Goal: Information Seeking & Learning: Understand process/instructions

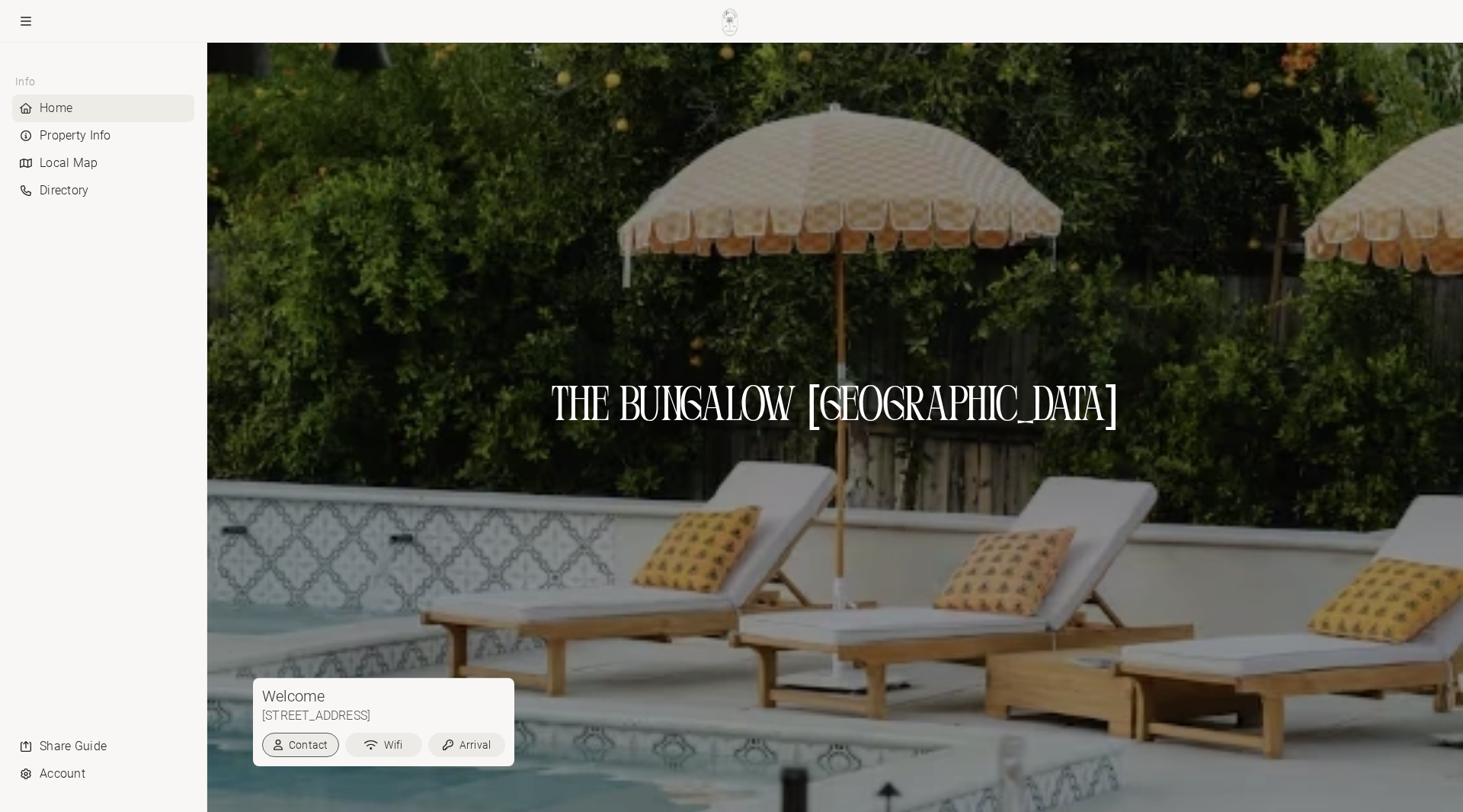
click at [288, 749] on button "Contact" at bounding box center [300, 744] width 77 height 24
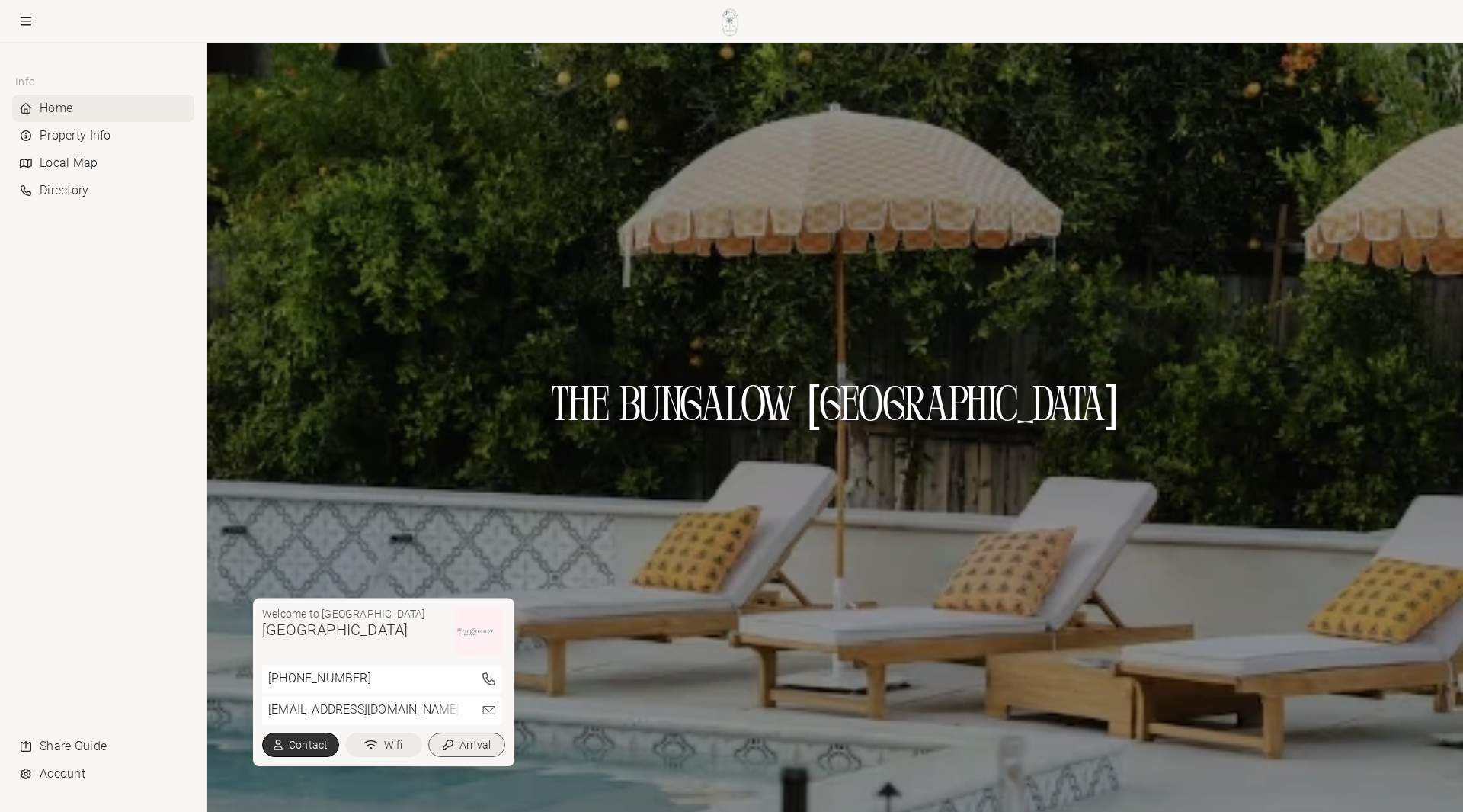
click at [475, 751] on button "Arrival" at bounding box center [467, 744] width 77 height 24
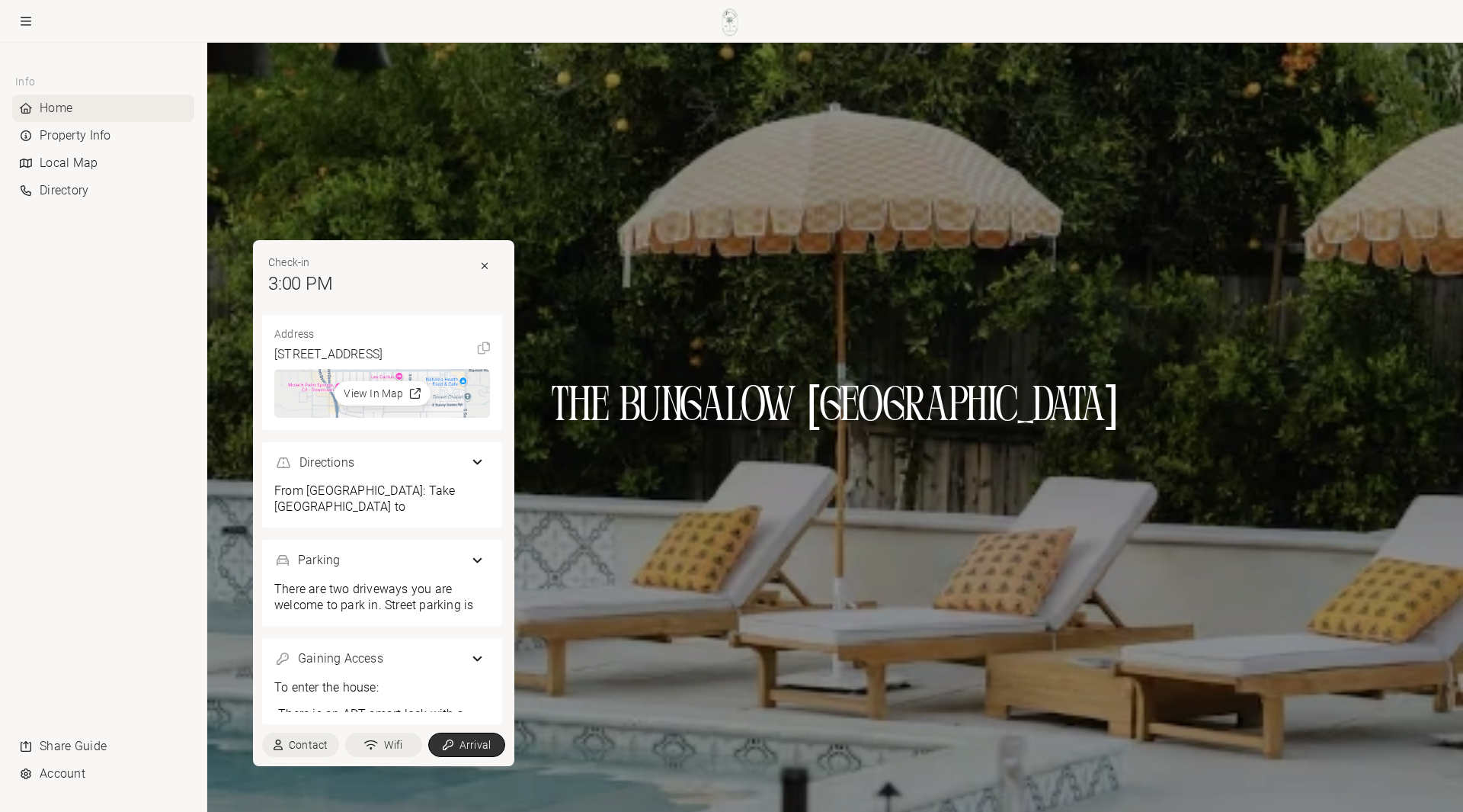
click at [713, 607] on div at bounding box center [835, 427] width 1256 height 769
click at [489, 255] on button at bounding box center [485, 266] width 23 height 22
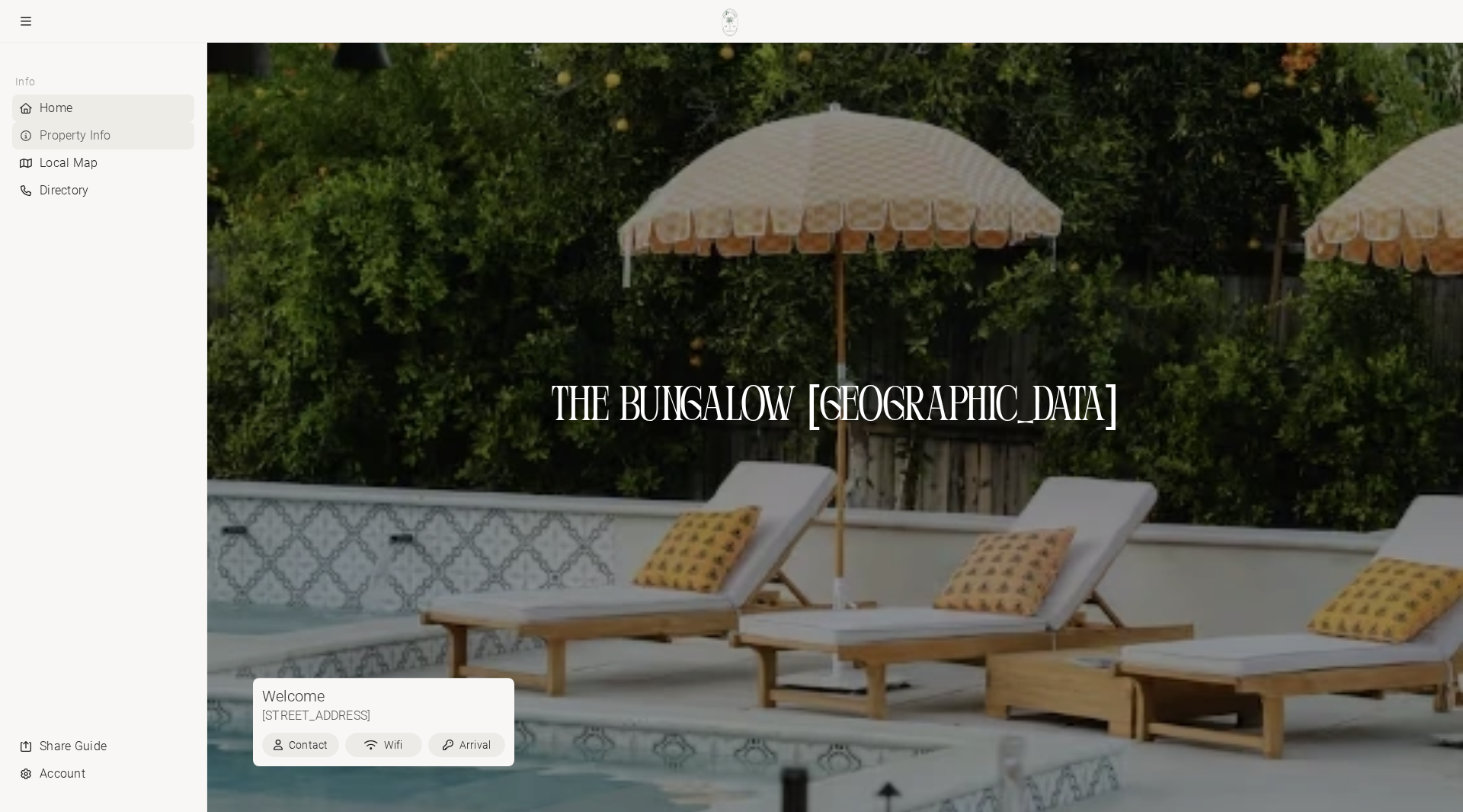
click at [65, 136] on div "Property Info" at bounding box center [104, 136] width 182 height 27
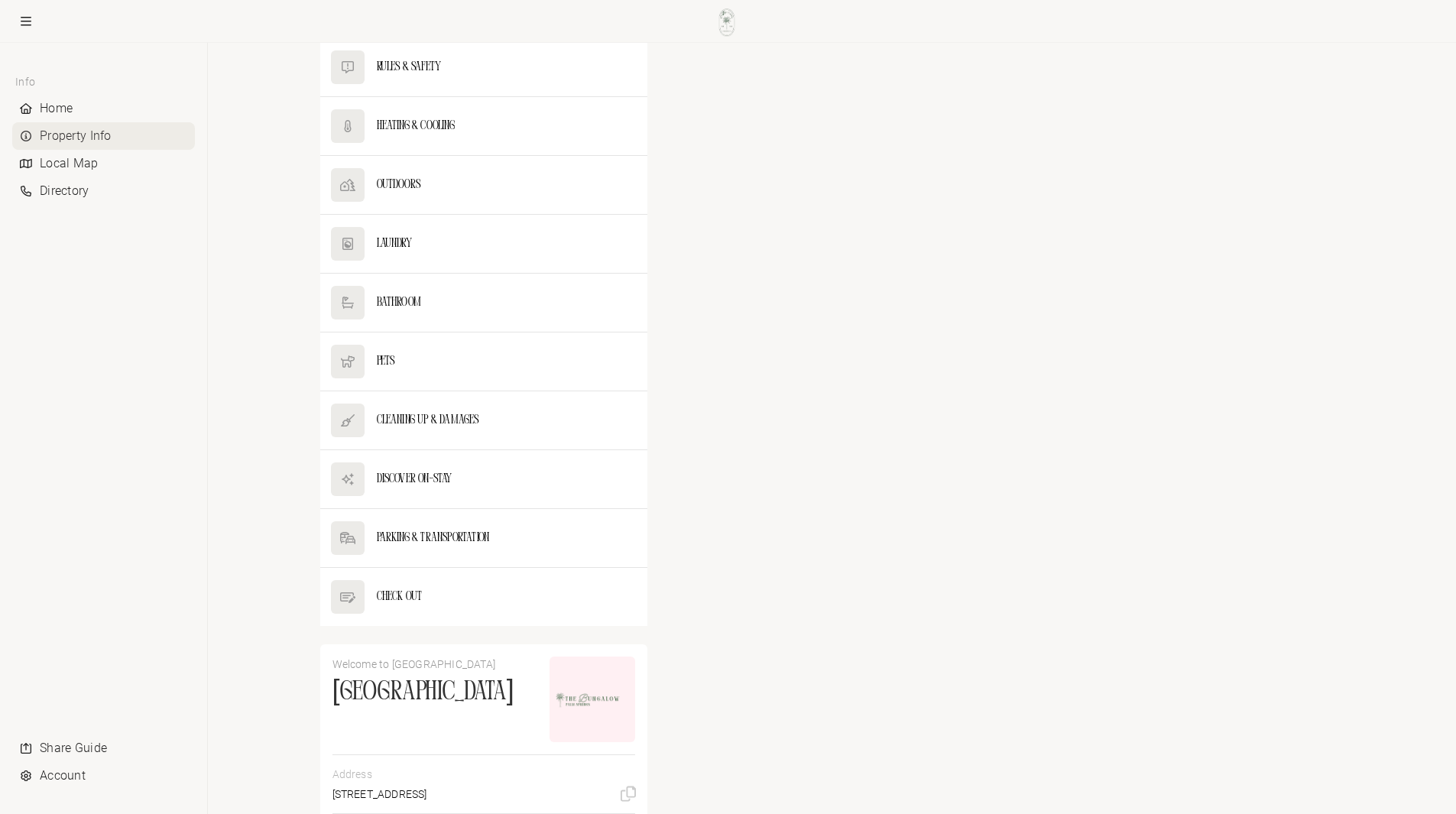
scroll to position [458, 0]
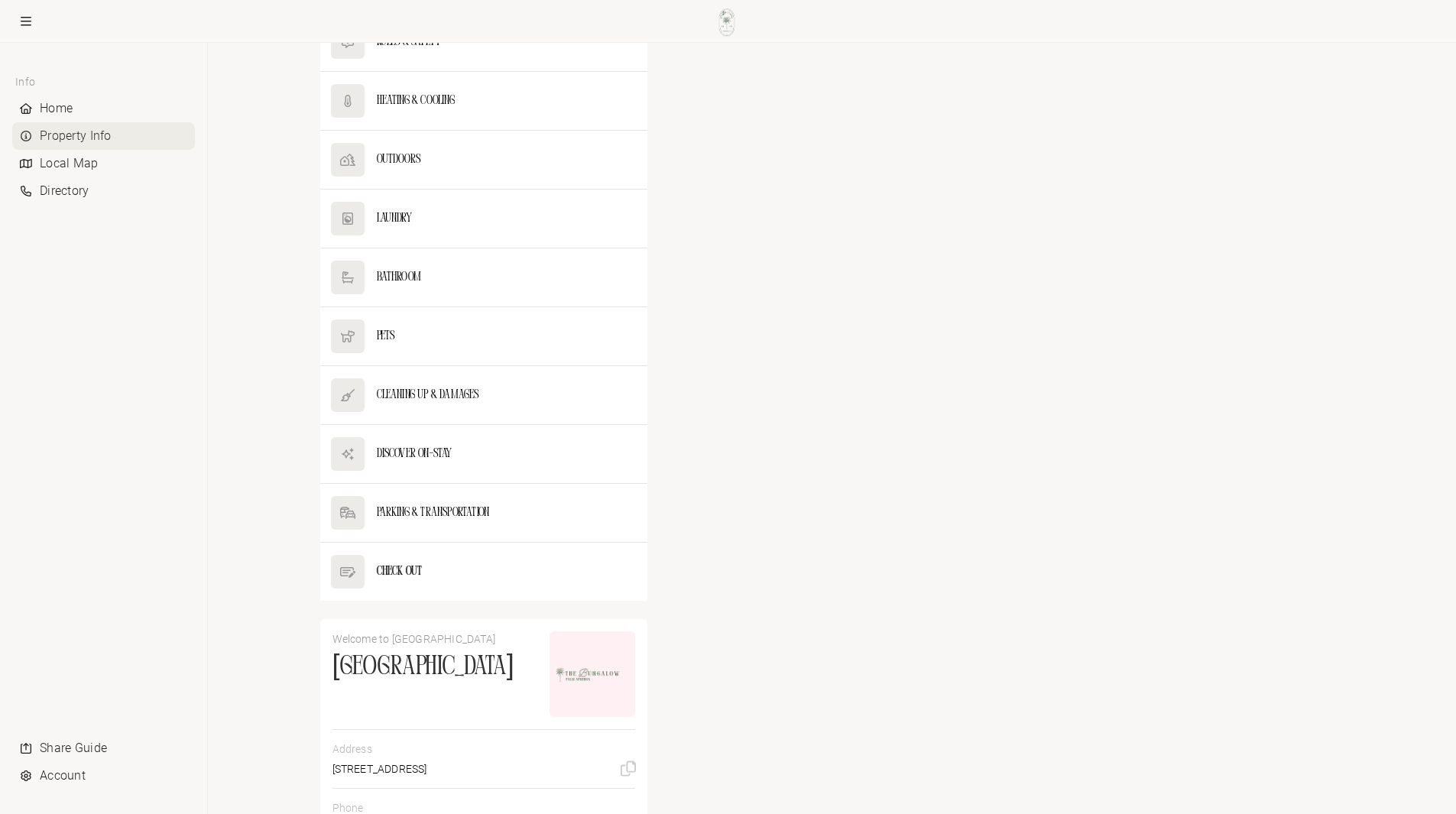
click at [414, 562] on button at bounding box center [483, 572] width 328 height 58
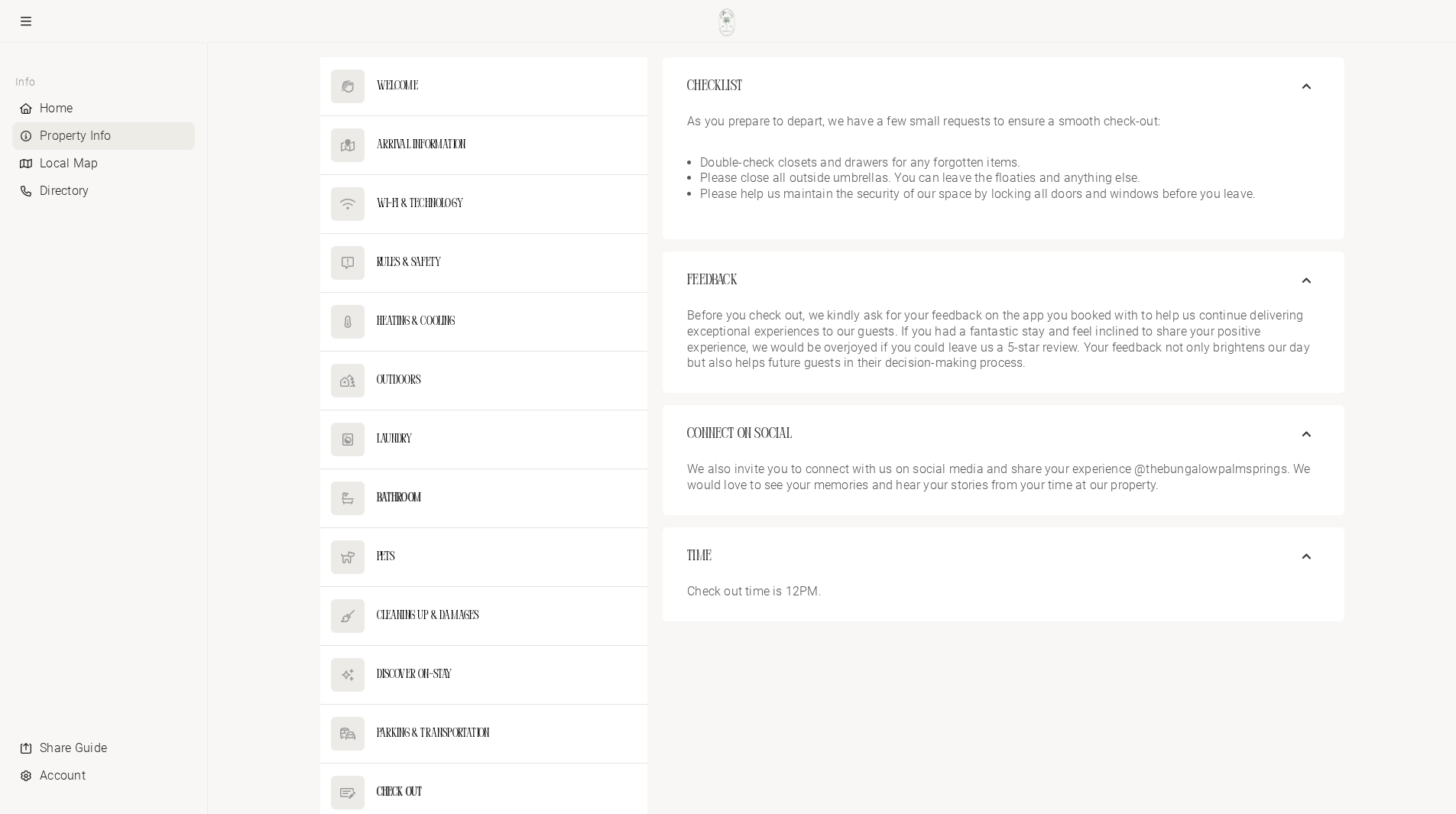
scroll to position [211, 0]
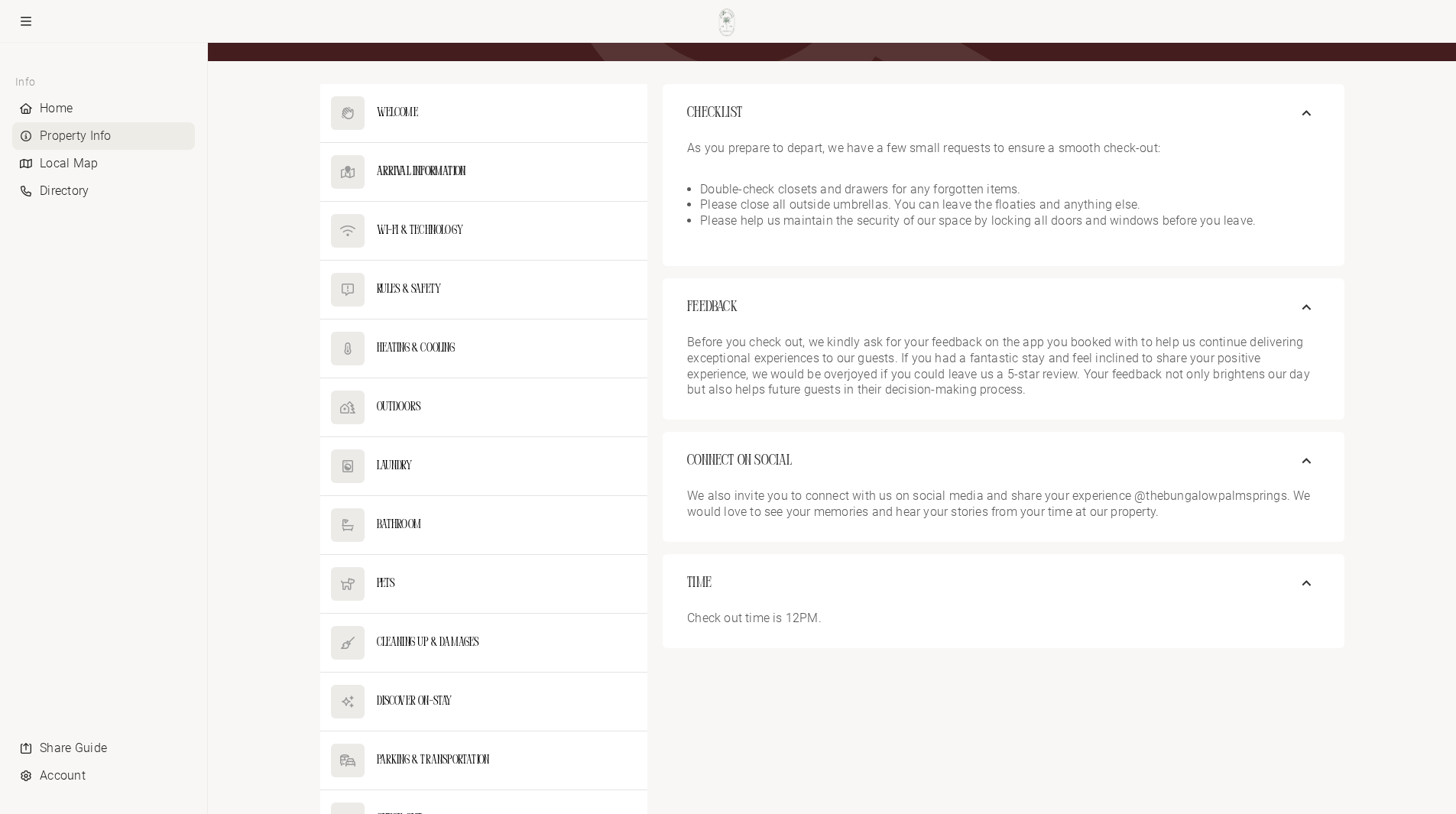
click at [448, 174] on button at bounding box center [483, 172] width 328 height 58
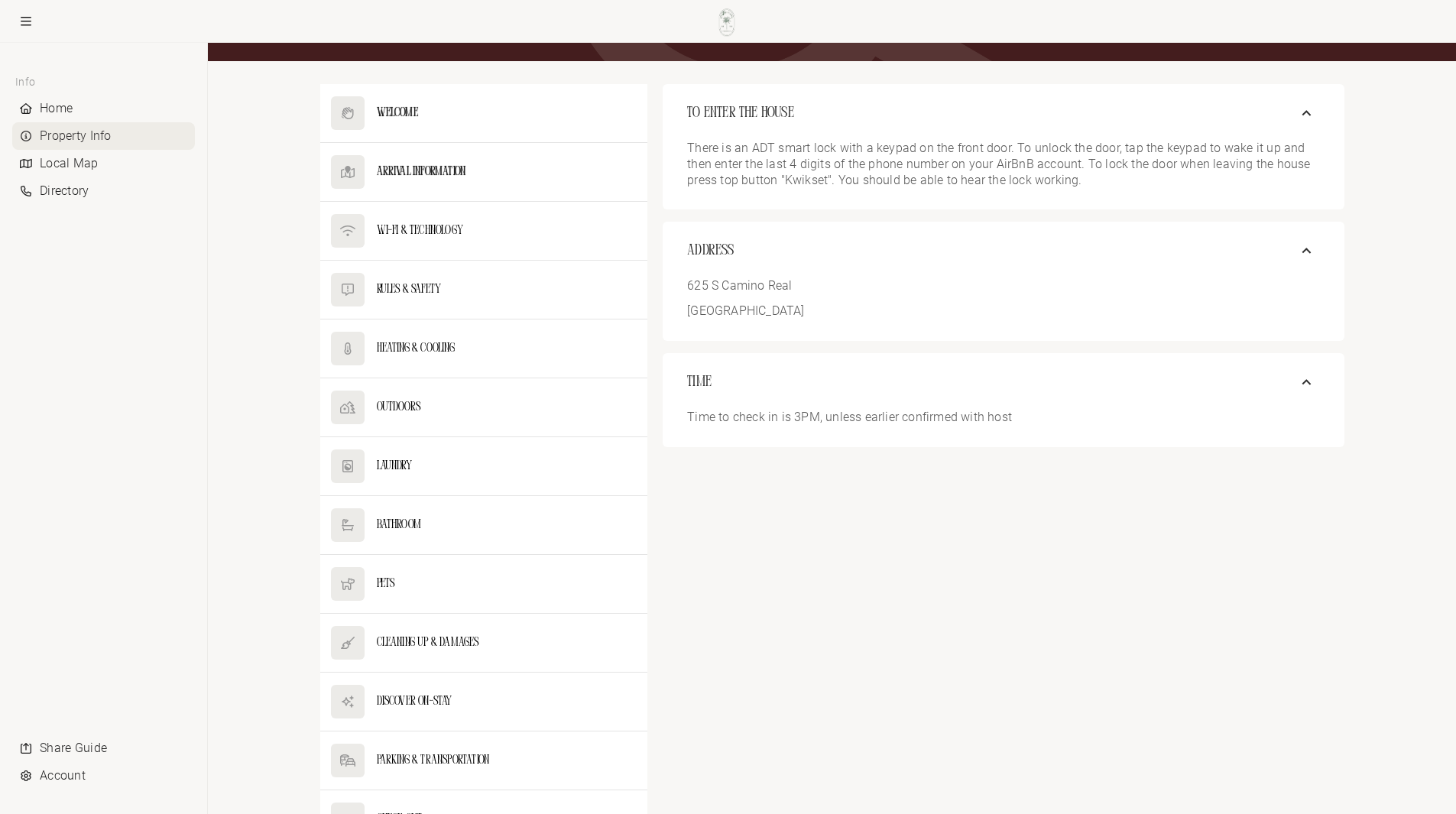
click at [408, 126] on button at bounding box center [483, 113] width 328 height 58
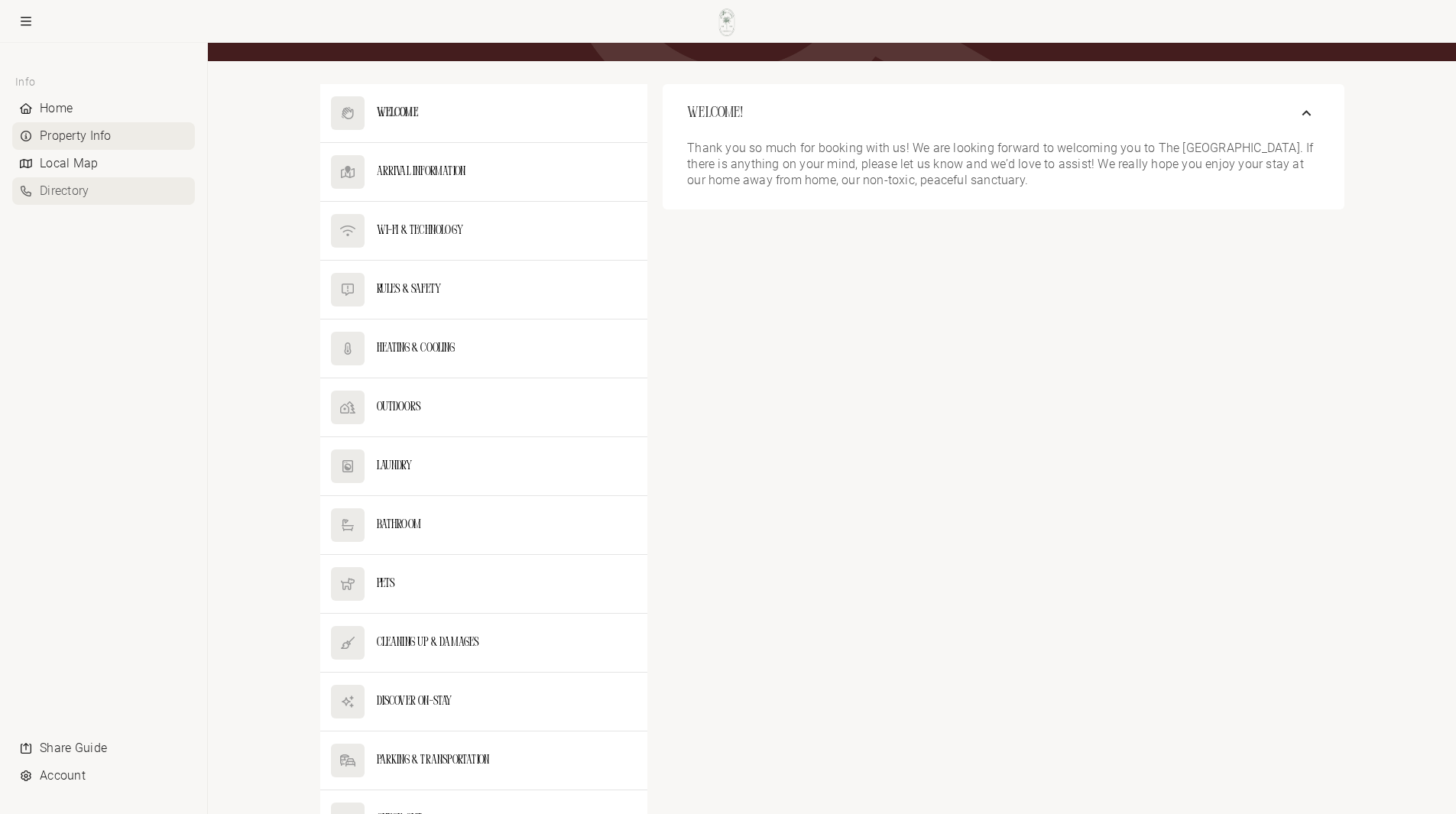
click at [36, 186] on div "Directory" at bounding box center [104, 191] width 183 height 27
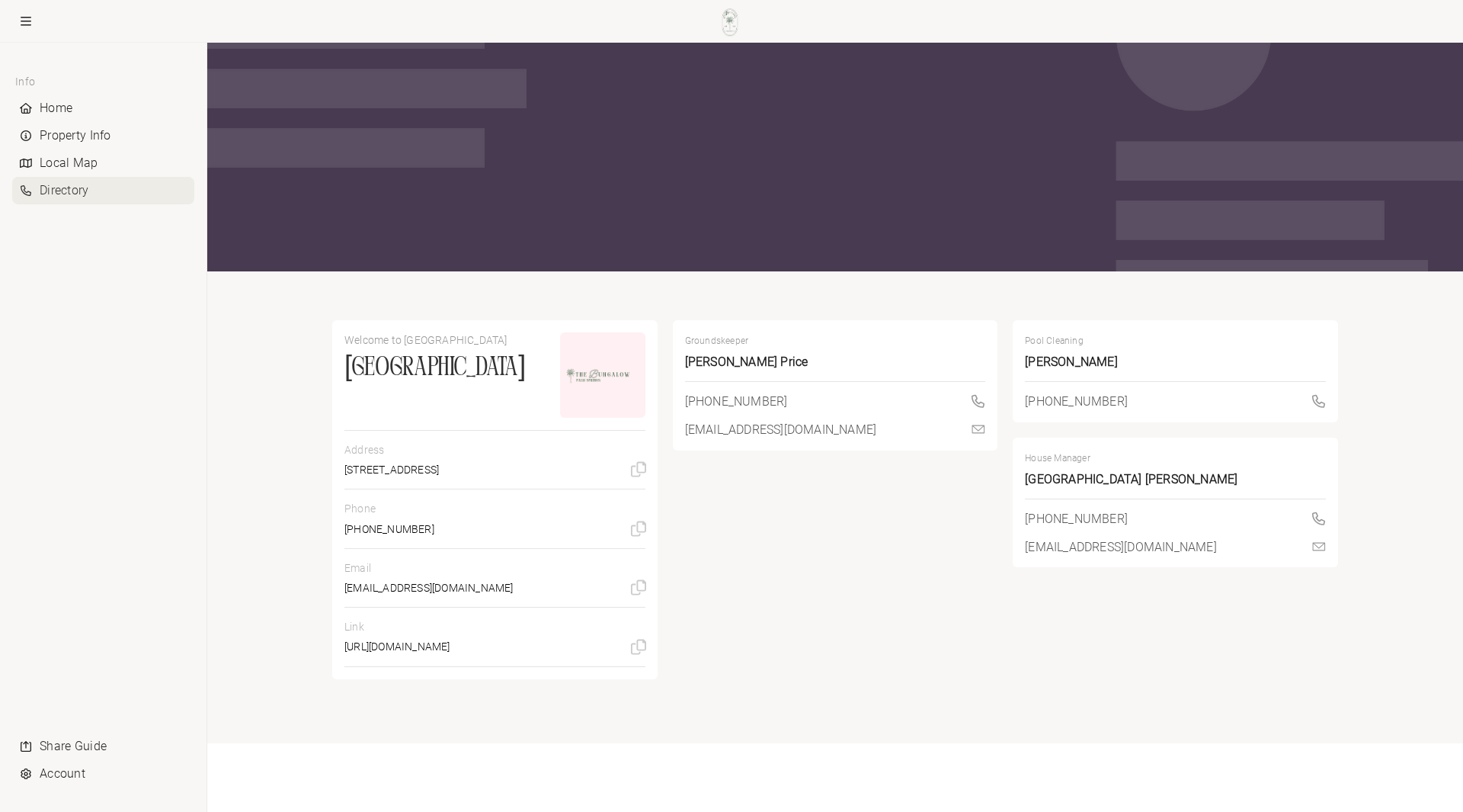
click at [636, 641] on icon at bounding box center [638, 646] width 16 height 16
click at [43, 105] on div "Home" at bounding box center [104, 108] width 182 height 27
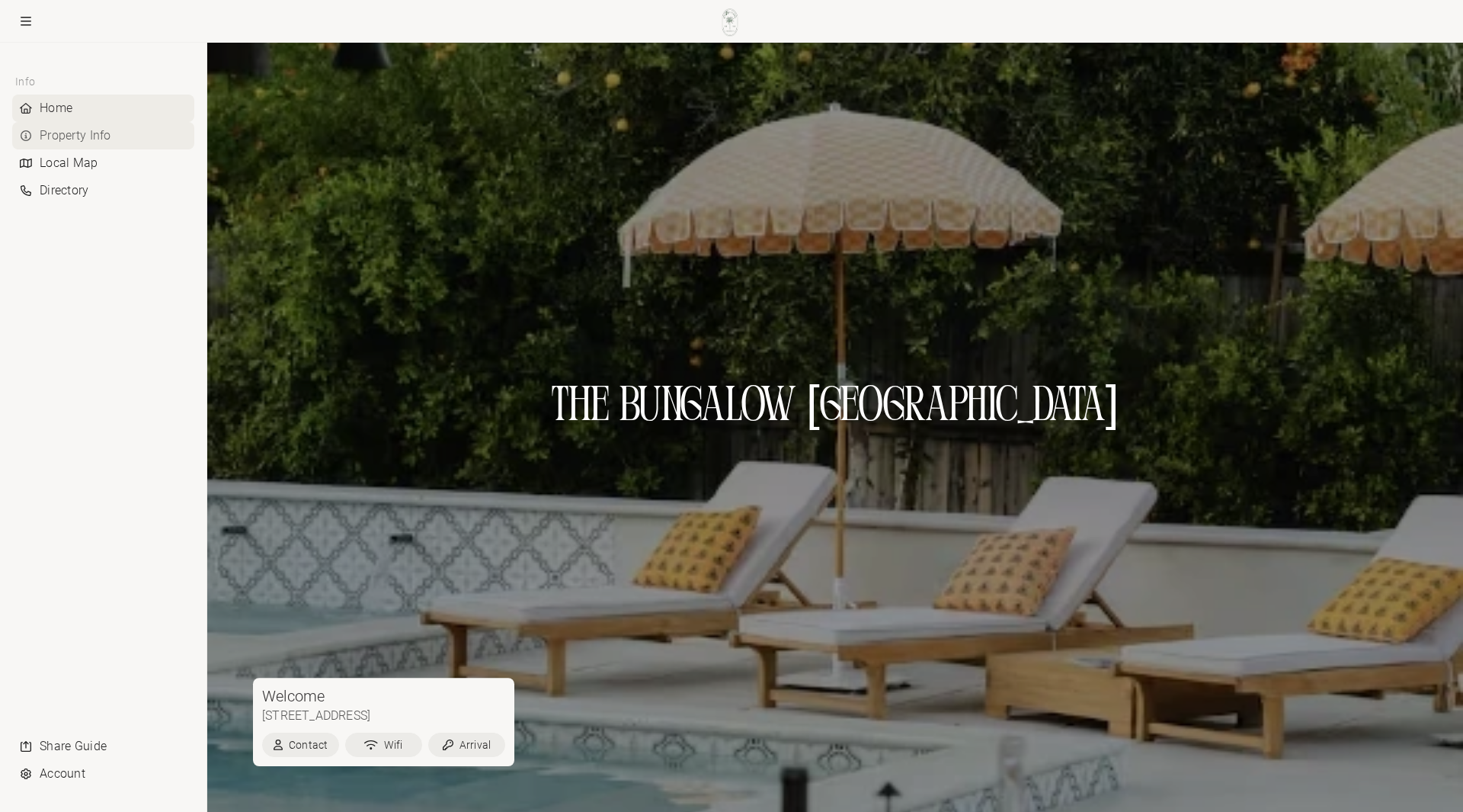
click at [74, 128] on div "Property Info" at bounding box center [104, 136] width 182 height 27
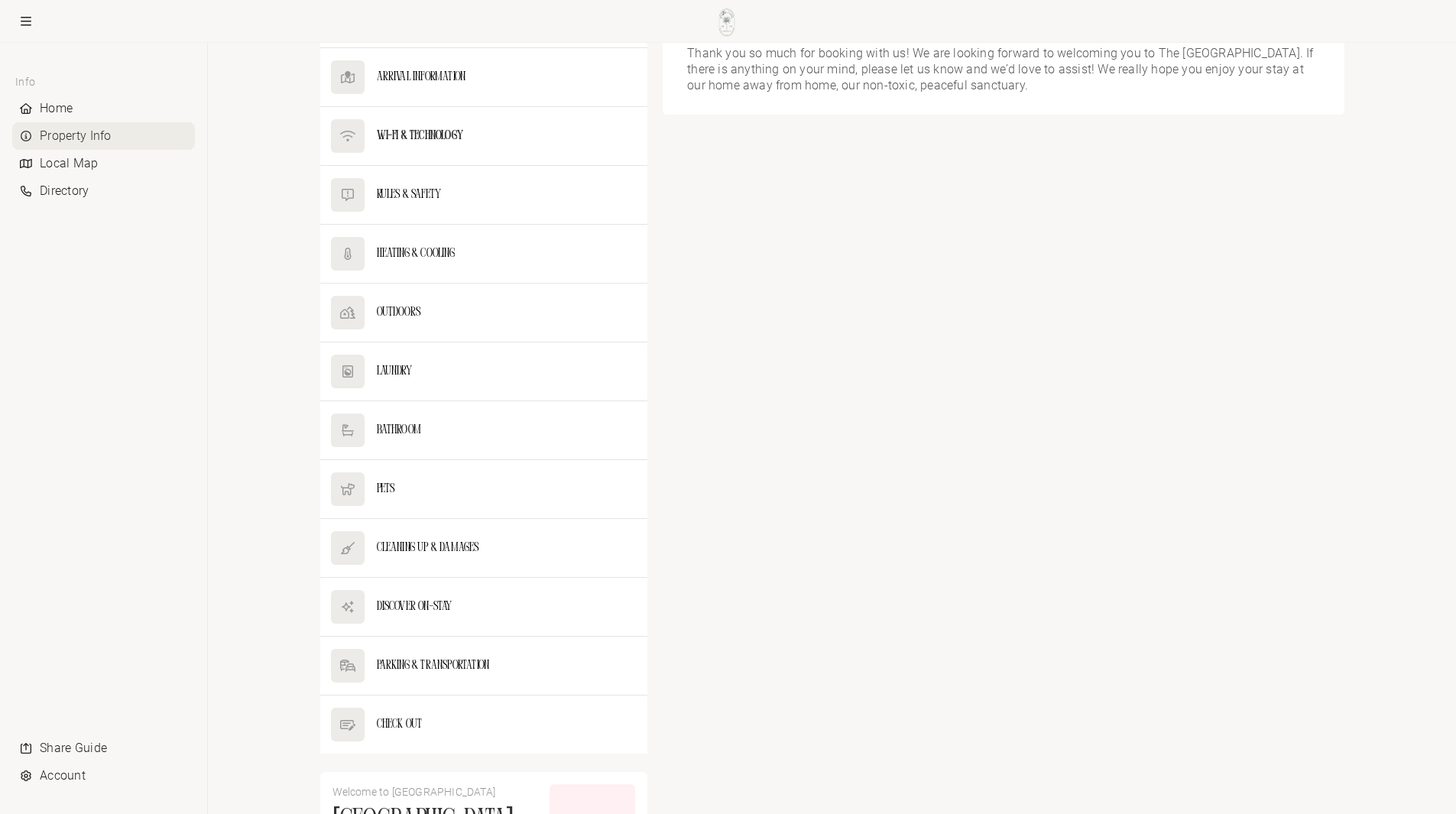
scroll to position [535, 0]
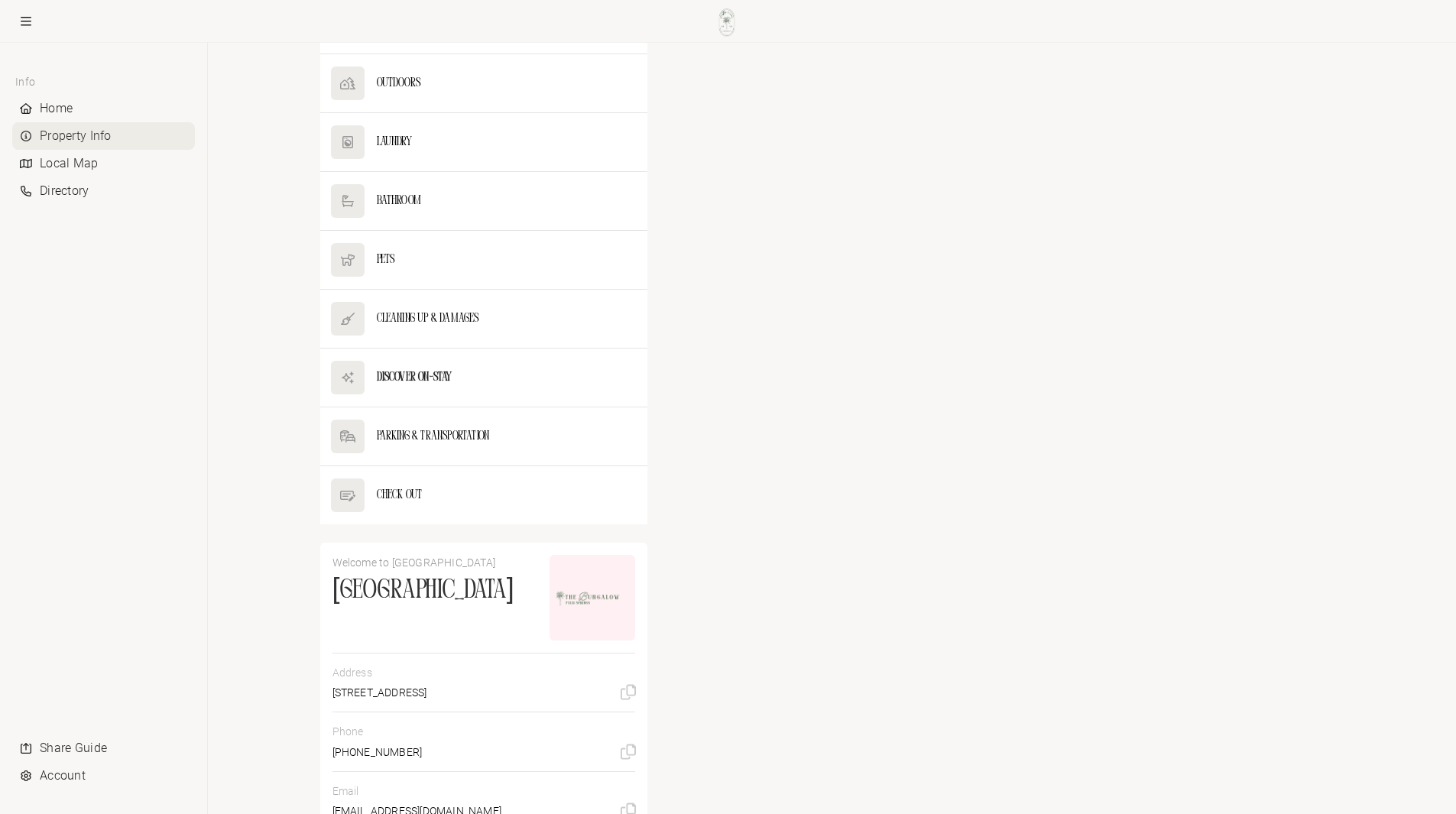
click at [472, 366] on button at bounding box center [483, 377] width 328 height 58
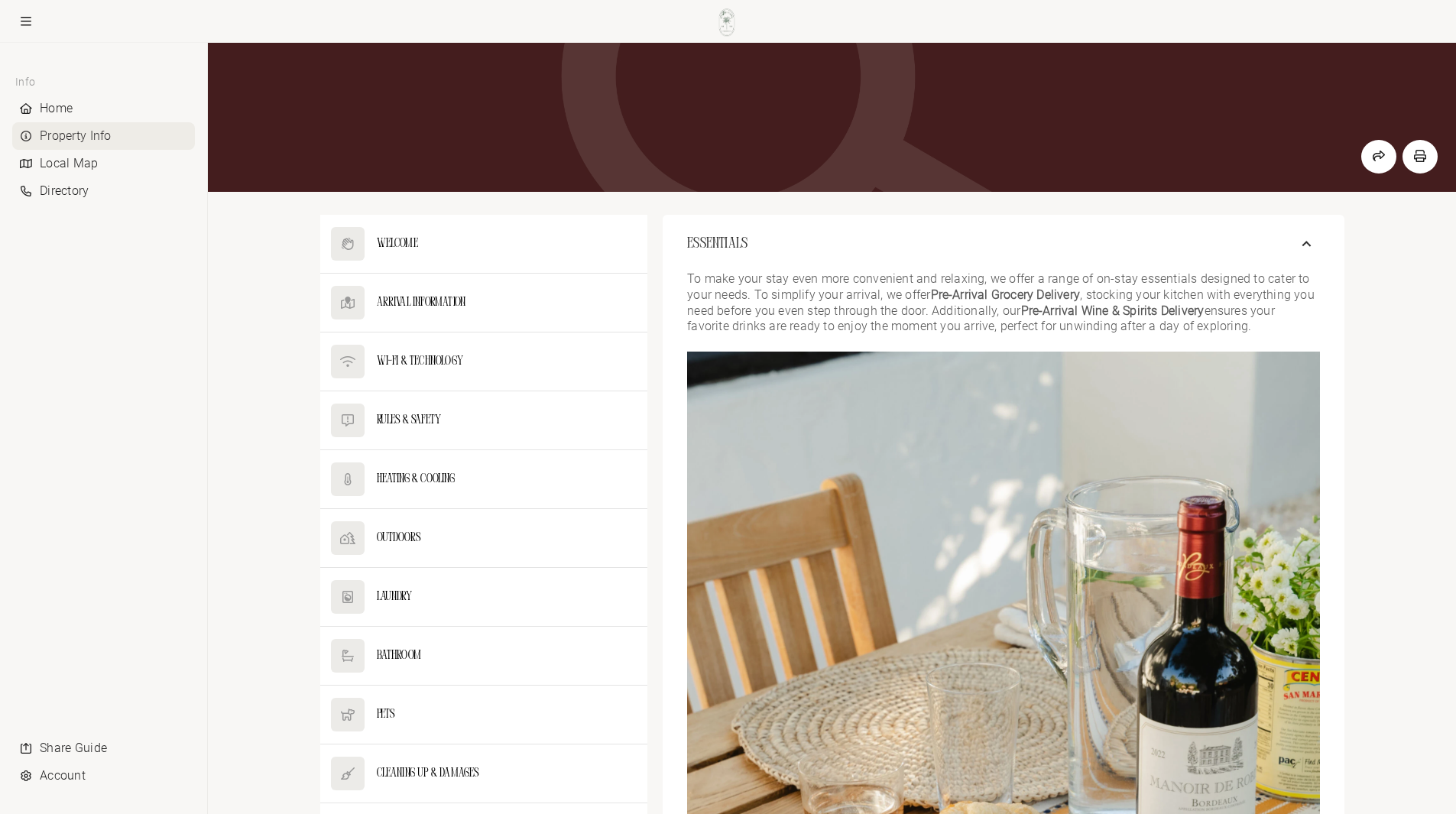
scroll to position [77, 0]
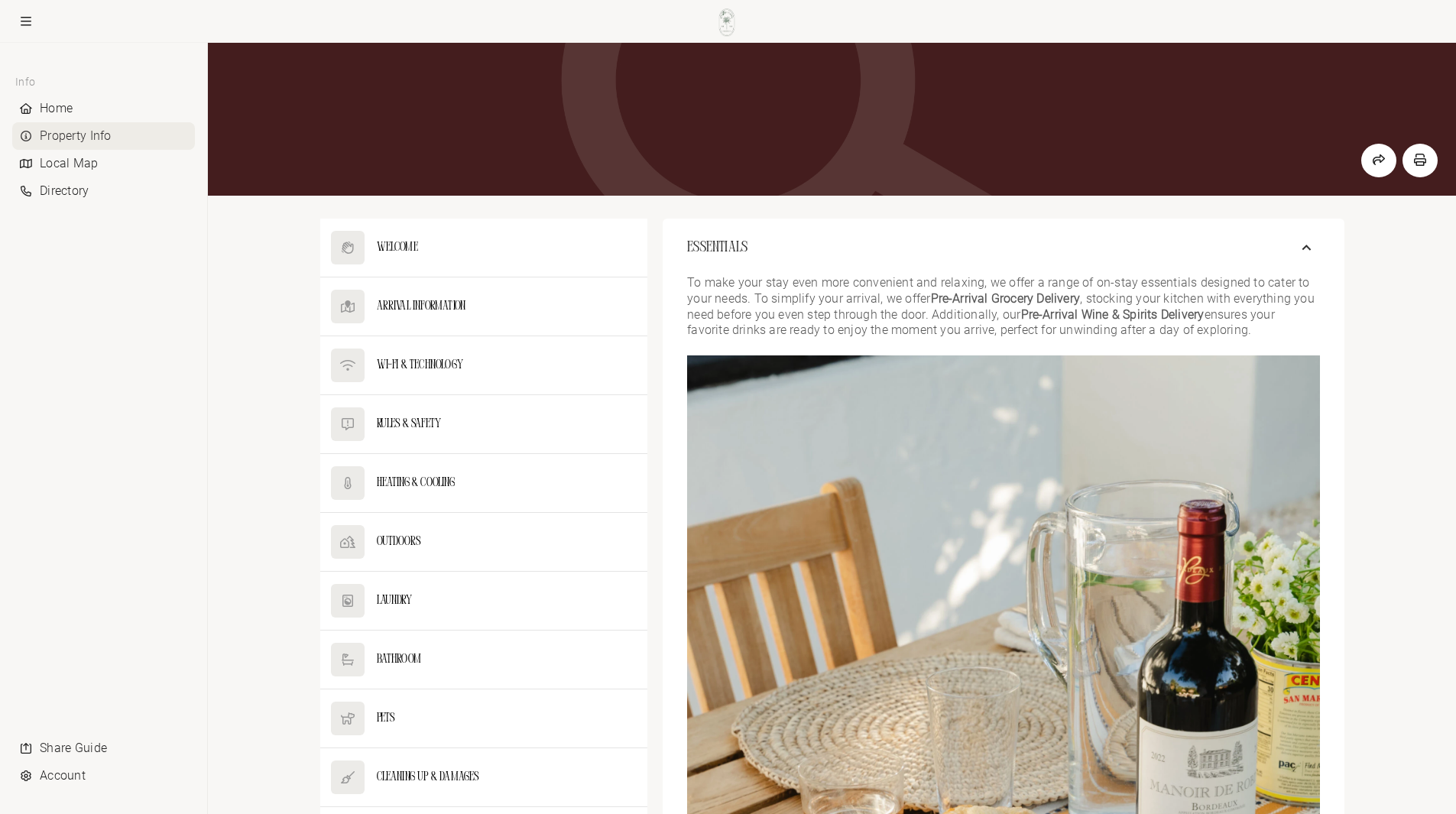
click at [1050, 289] on p "To make your stay even more convenient and relaxing, we offer a range of on-sta…" at bounding box center [1003, 306] width 632 height 63
click at [1041, 300] on strong "Pre-Arrival Grocery Delivery" at bounding box center [1006, 298] width 150 height 15
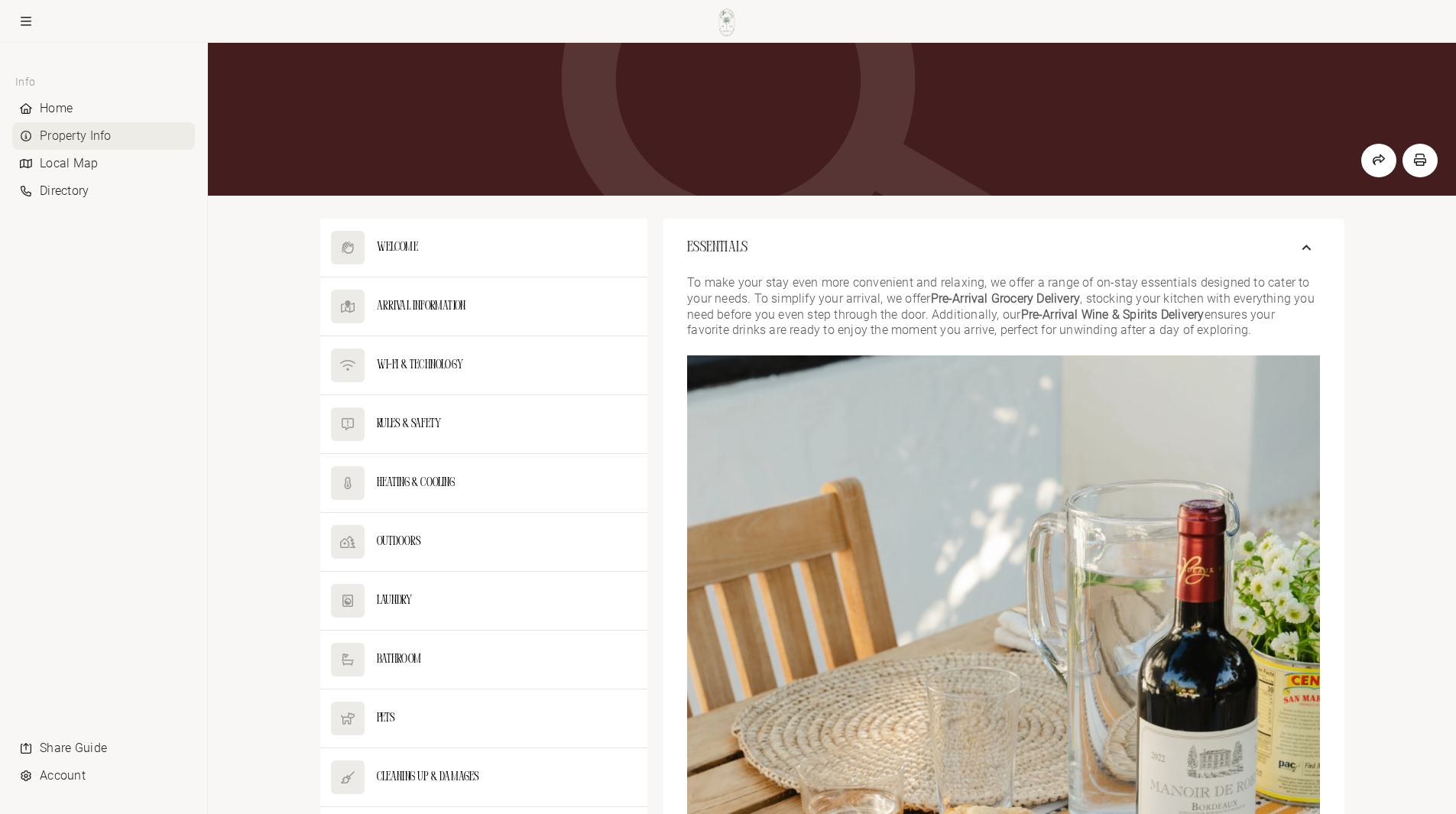
click at [1041, 300] on strong "Pre-Arrival Grocery Delivery" at bounding box center [1006, 298] width 150 height 15
click at [1032, 315] on strong "Pre-Arrival Wine & Spirits Delivery" at bounding box center [1113, 314] width 184 height 15
click at [986, 315] on p "To make your stay even more convenient and relaxing, we offer a range of on-sta…" at bounding box center [1003, 306] width 632 height 63
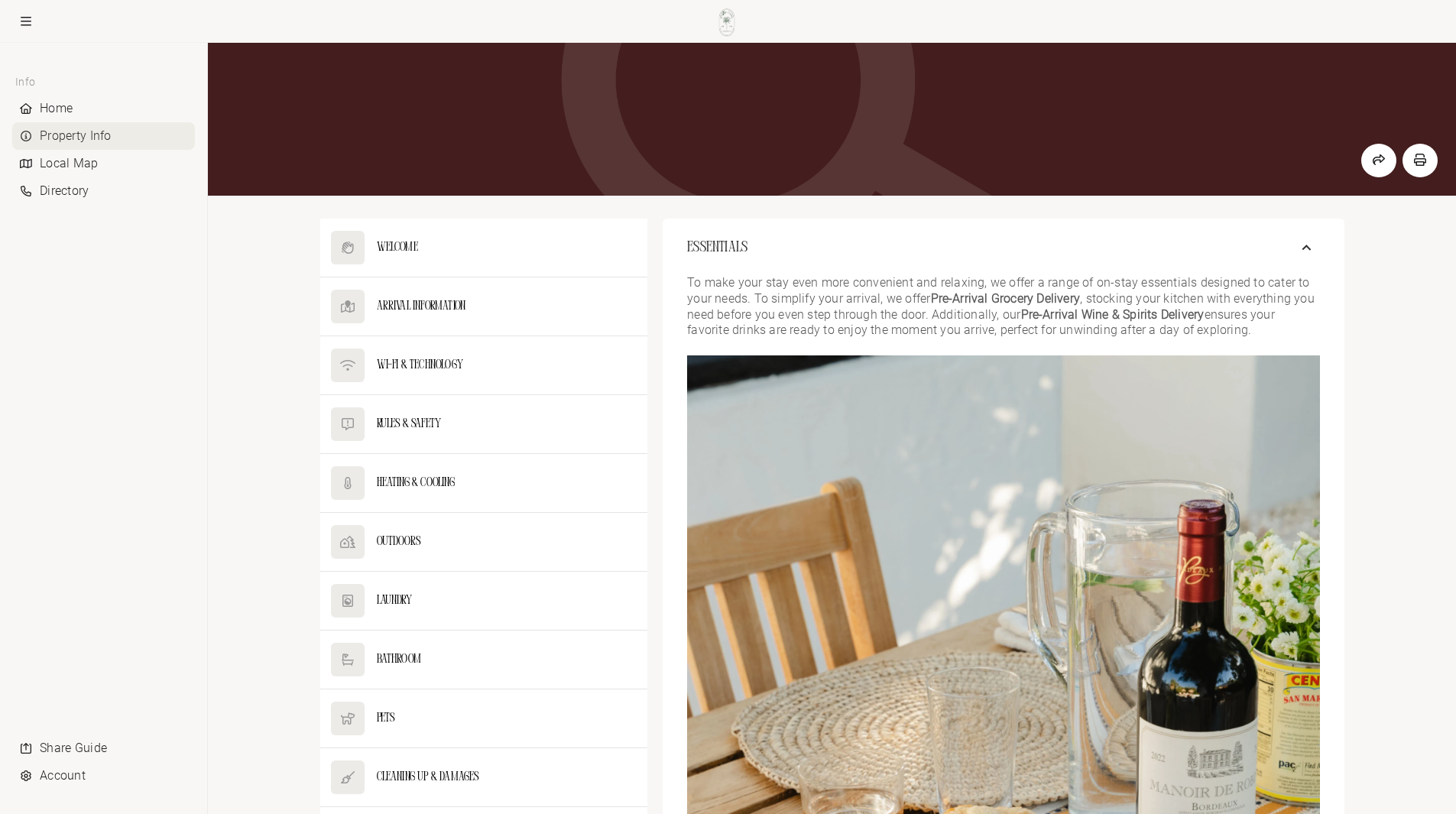
click at [986, 315] on p "To make your stay even more convenient and relaxing, we offer a range of on-sta…" at bounding box center [1003, 306] width 632 height 63
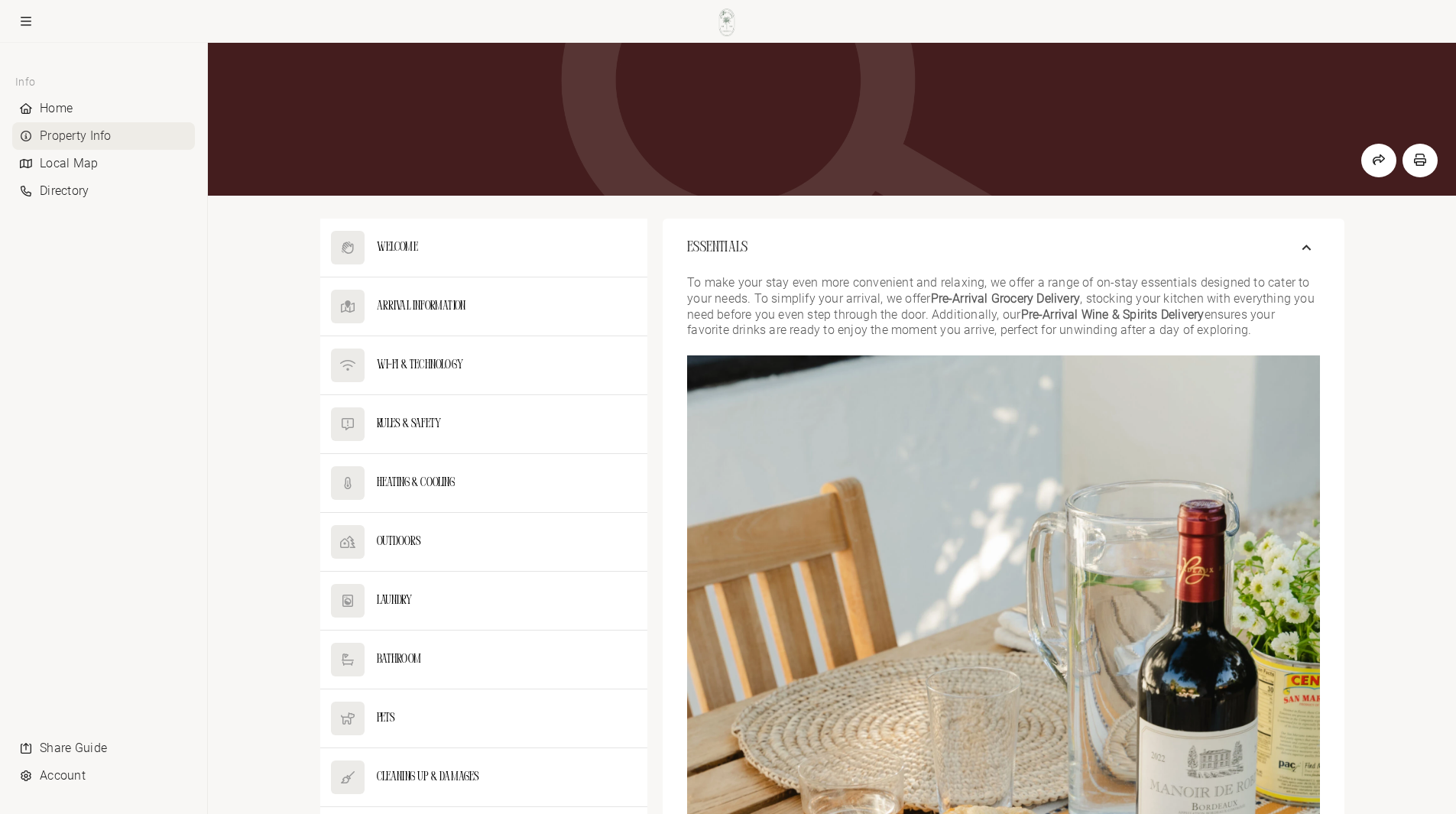
click at [986, 315] on p "To make your stay even more convenient and relaxing, we offer a range of on-sta…" at bounding box center [1003, 306] width 632 height 63
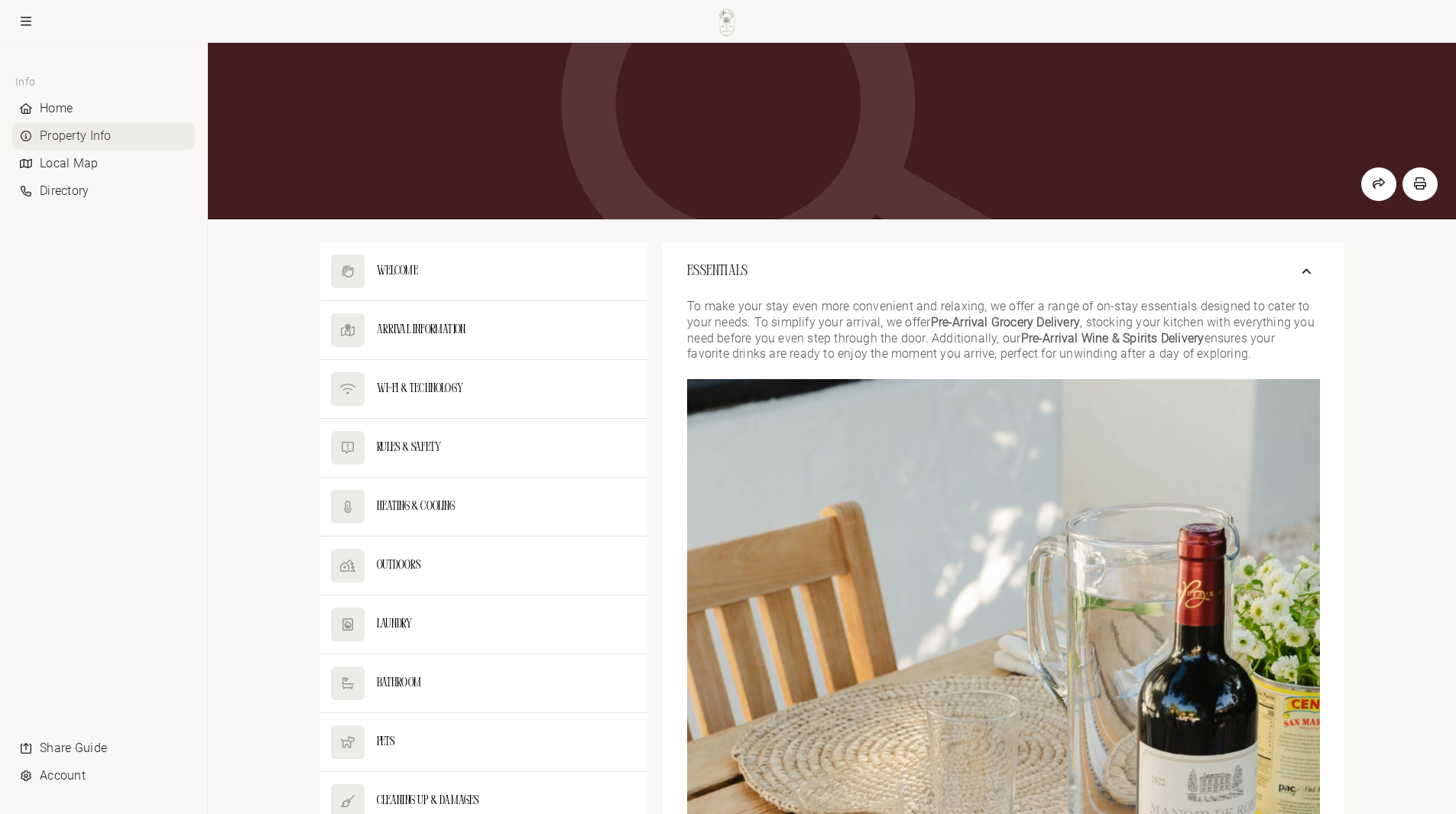
scroll to position [0, 0]
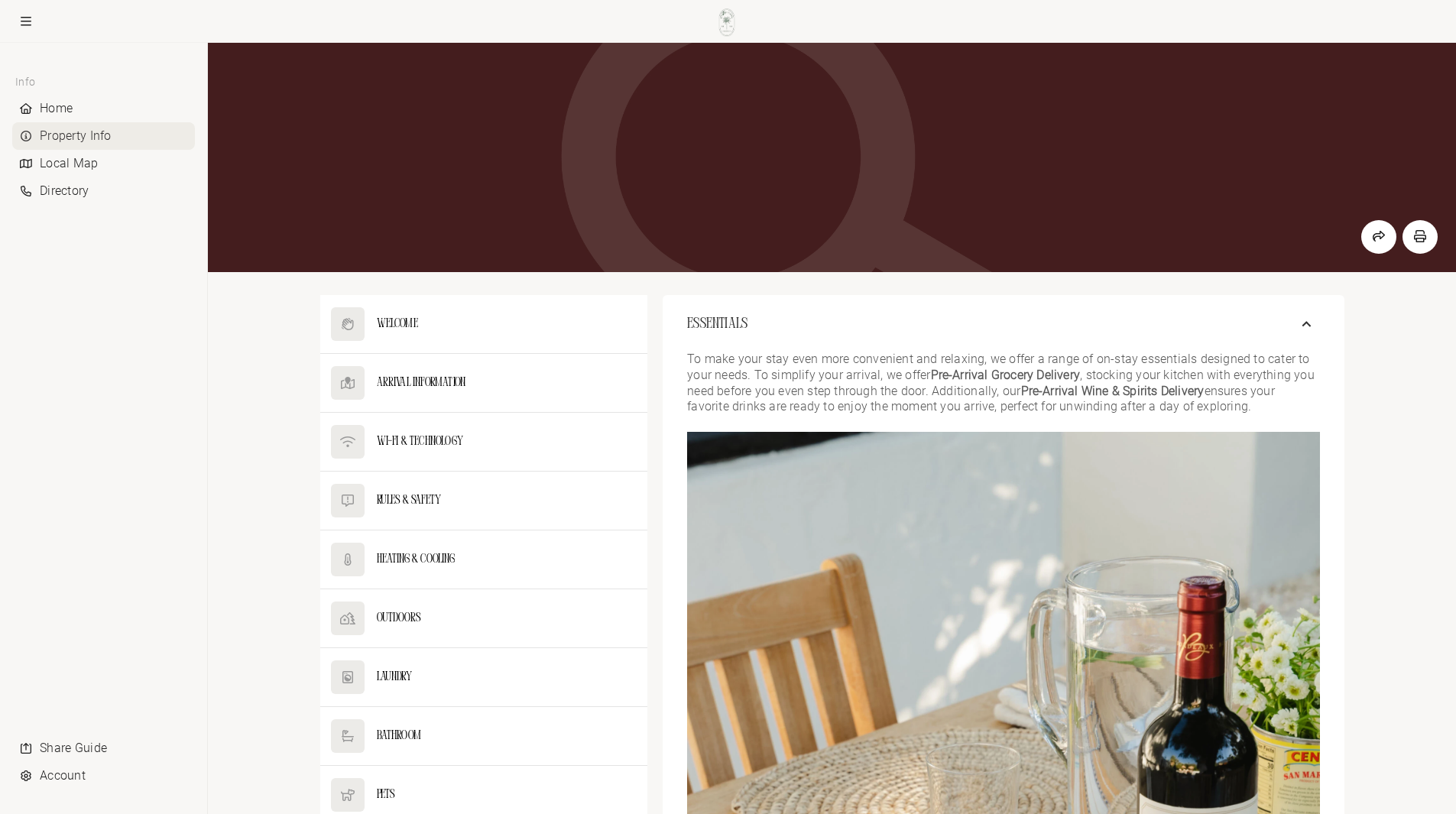
click at [980, 356] on p "To make your stay even more convenient and relaxing, we offer a range of on-sta…" at bounding box center [1003, 382] width 632 height 63
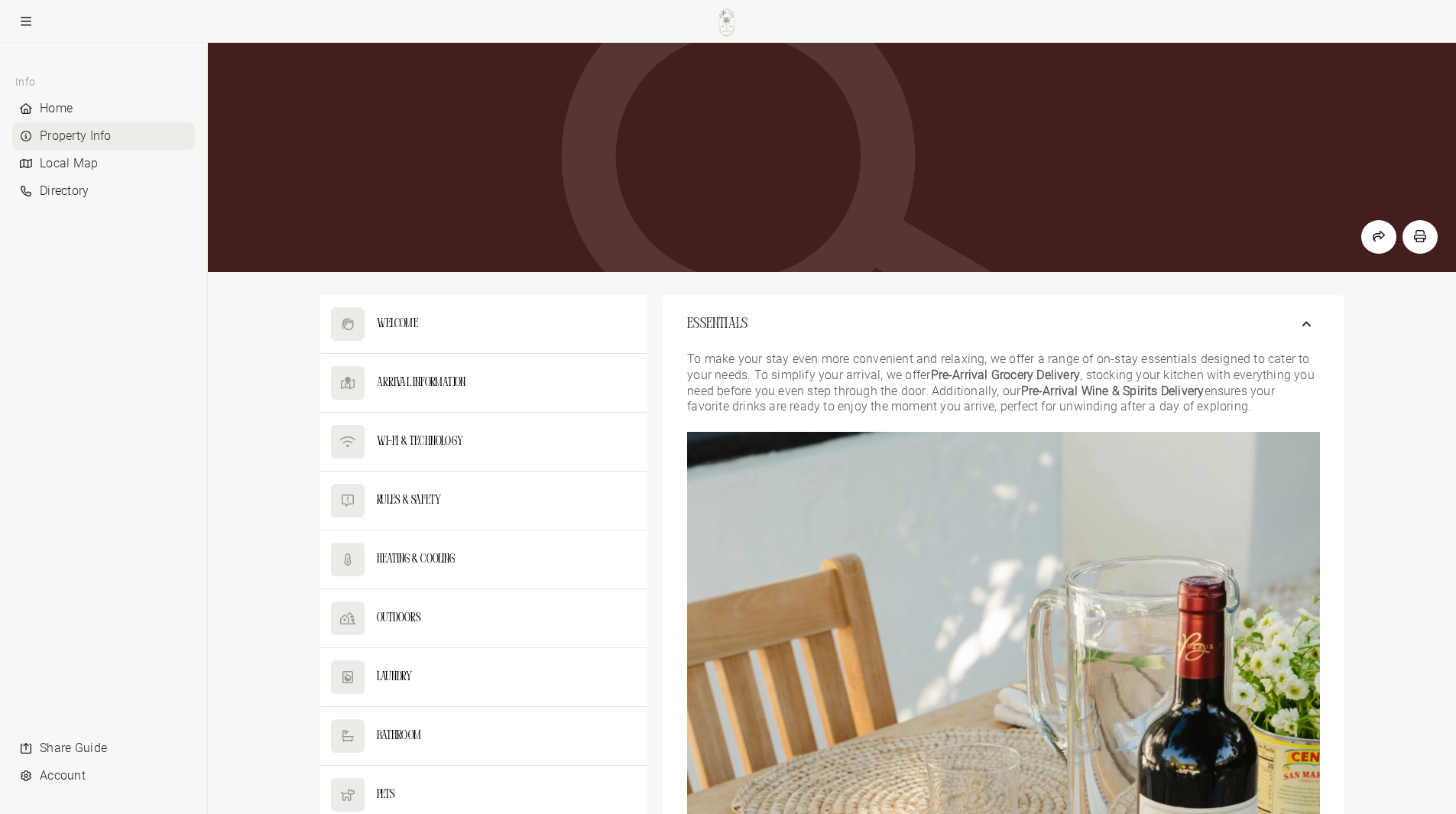
click at [980, 356] on p "To make your stay even more convenient and relaxing, we offer a range of on-sta…" at bounding box center [1003, 382] width 632 height 63
click at [978, 337] on button "Essentials" at bounding box center [1003, 324] width 681 height 58
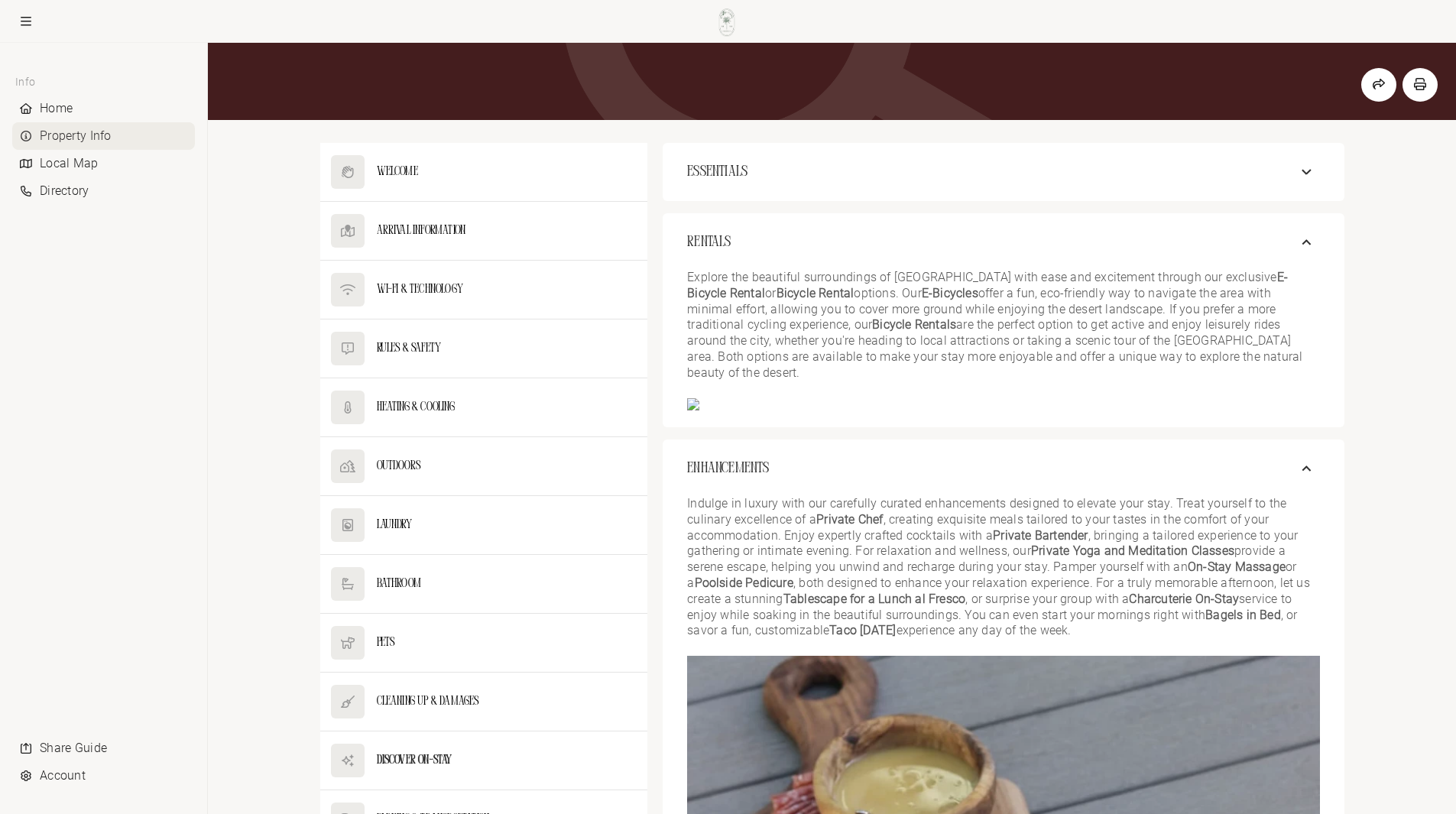
scroll to position [153, 0]
click at [1008, 180] on button "Essentials" at bounding box center [1003, 171] width 681 height 58
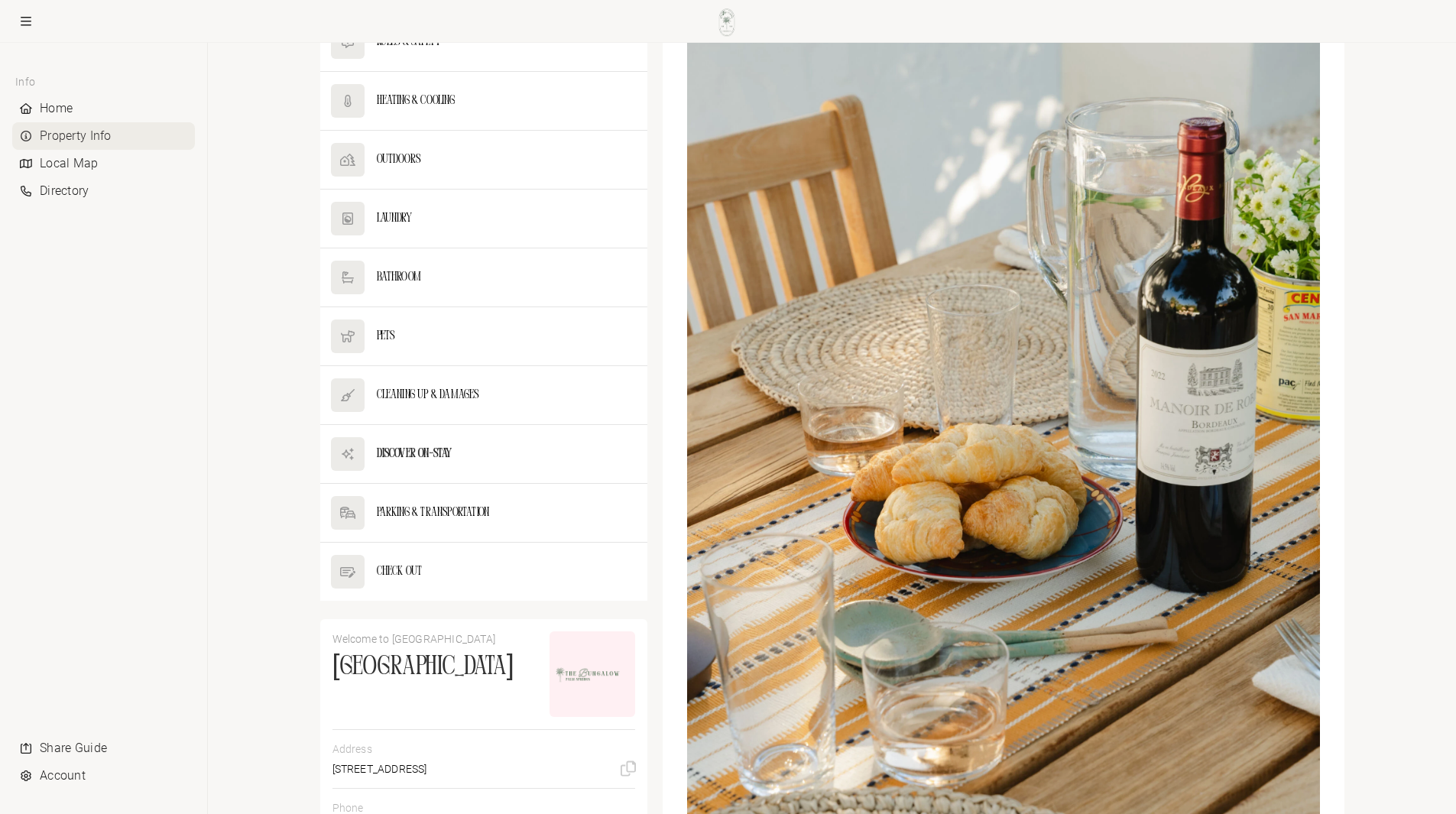
click at [996, 212] on img at bounding box center [1003, 447] width 632 height 948
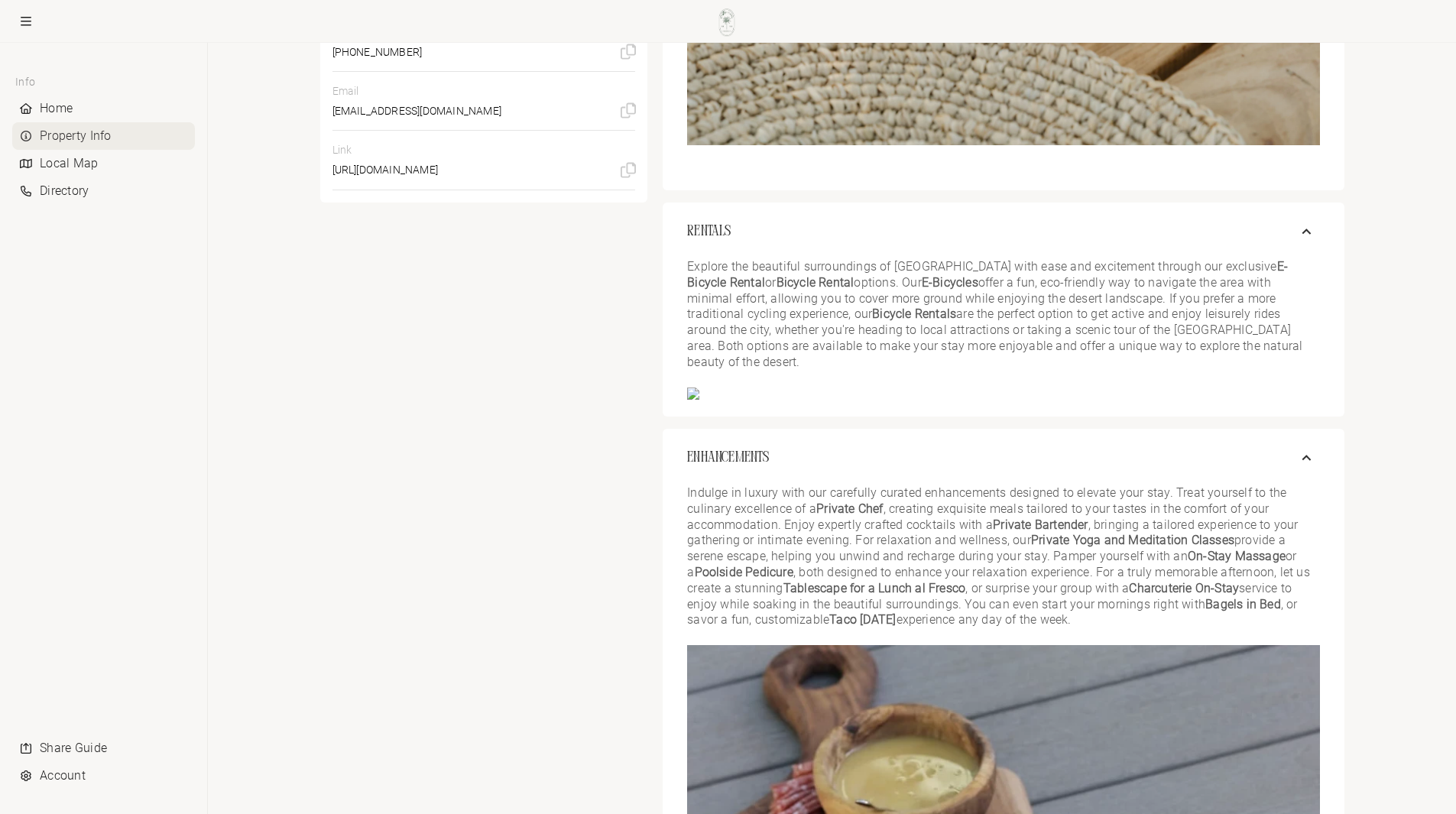
scroll to position [1375, 0]
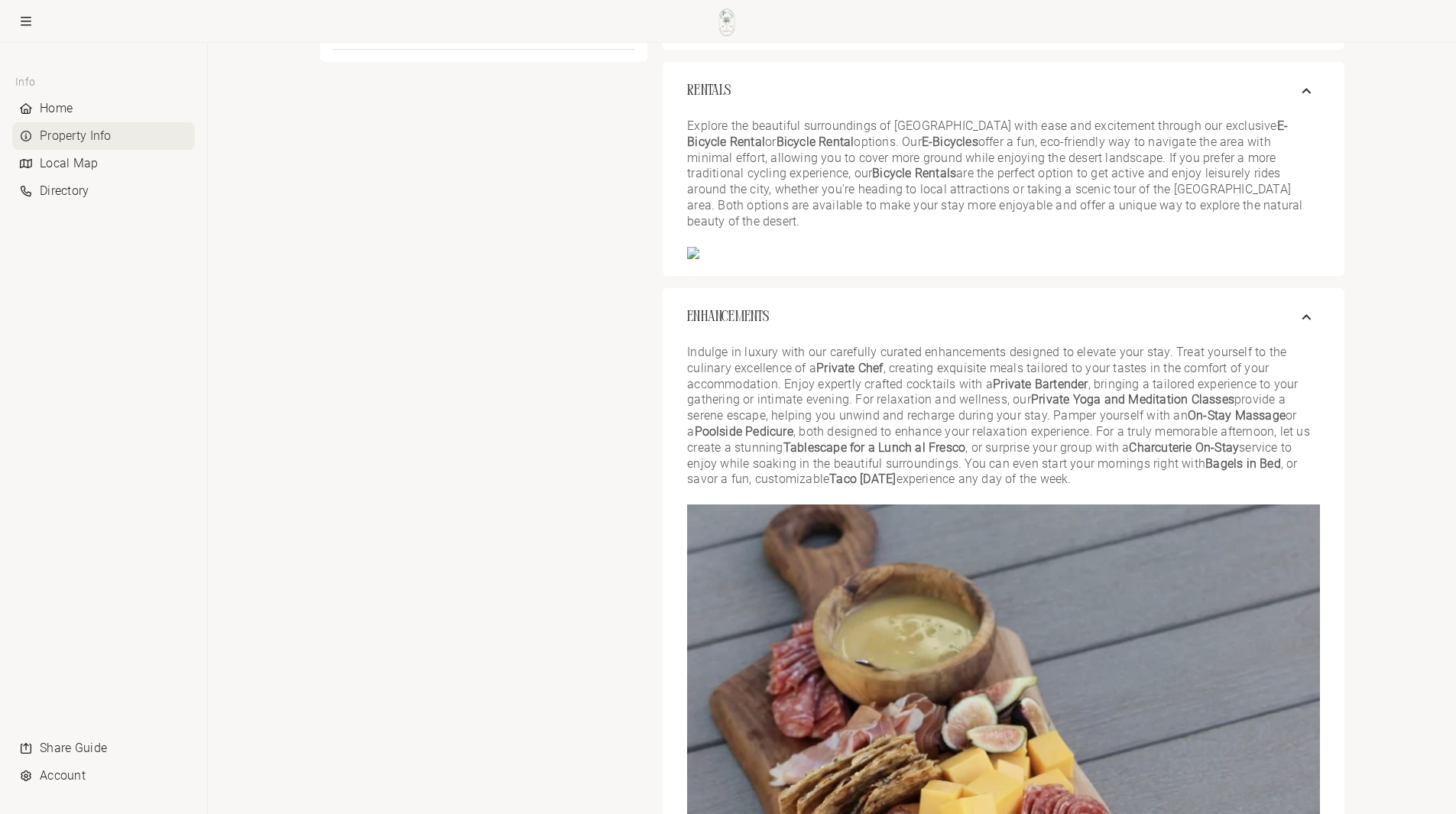
click at [1008, 202] on p "Explore the beautiful surroundings of [GEOGRAPHIC_DATA] with ease and excitemen…" at bounding box center [1003, 174] width 632 height 112
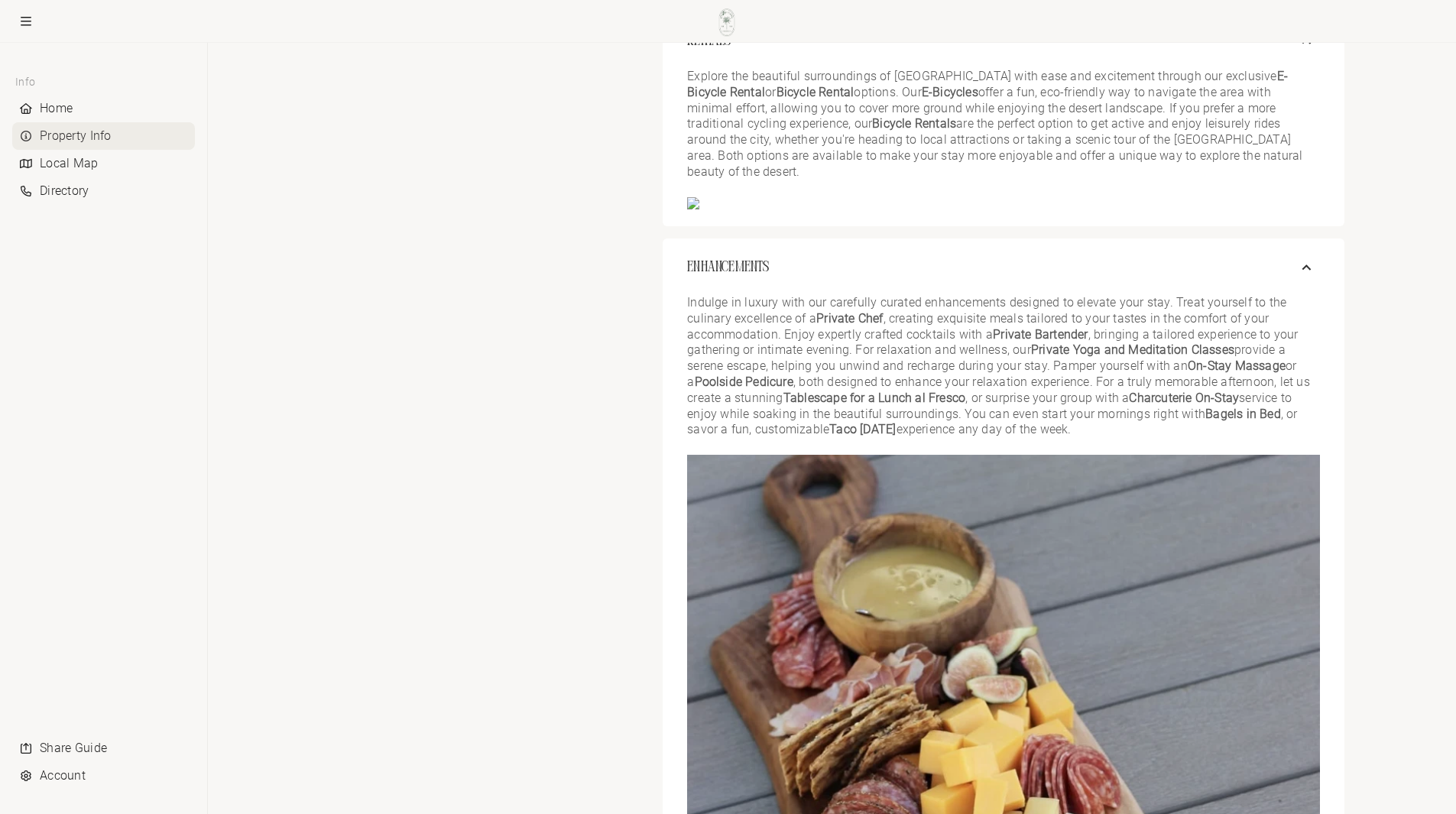
scroll to position [1452, 0]
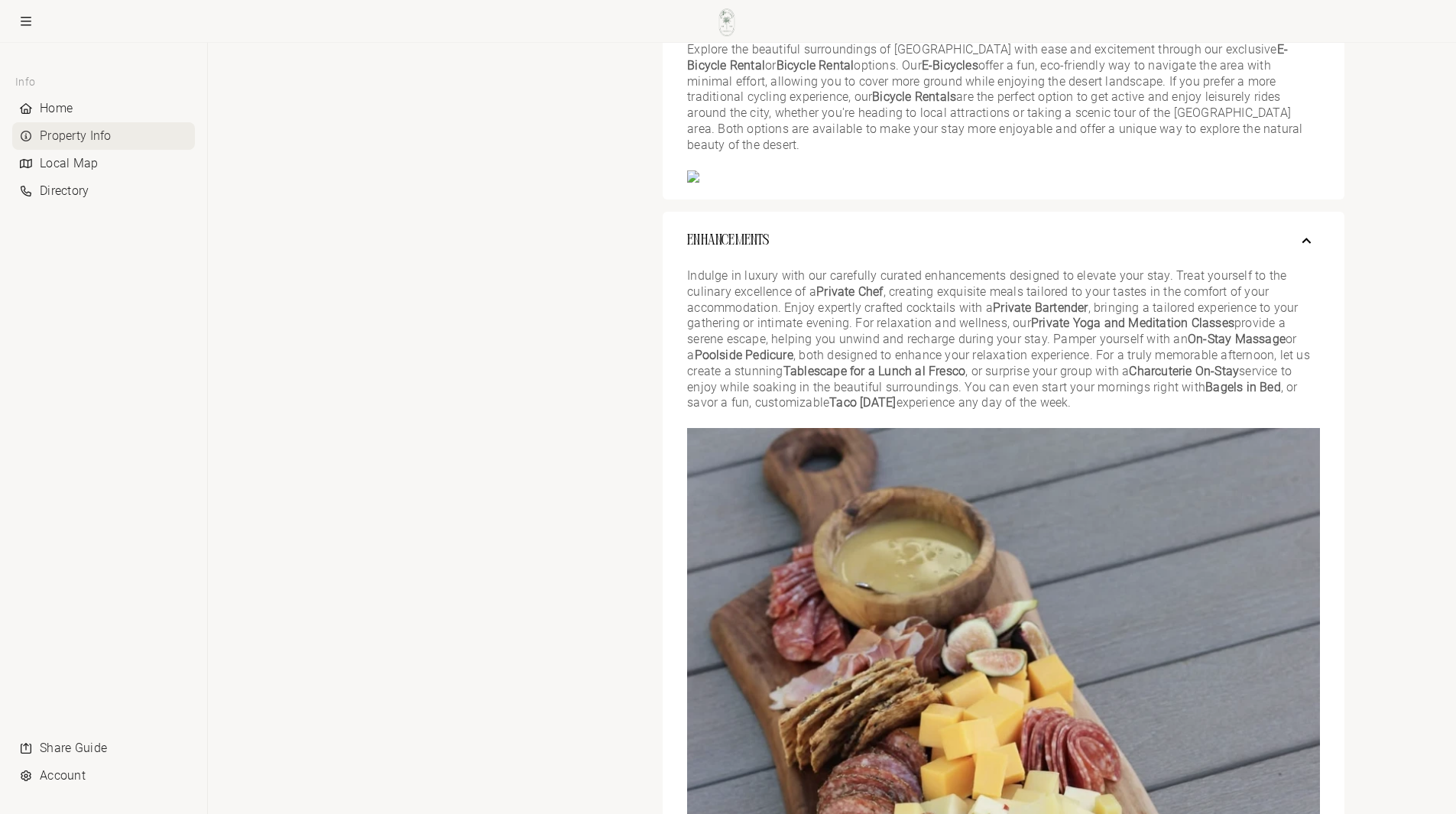
drag, startPoint x: 732, startPoint y: 230, endPoint x: 752, endPoint y: 230, distance: 20.0
click at [747, 229] on button "Enhancements" at bounding box center [1003, 241] width 681 height 58
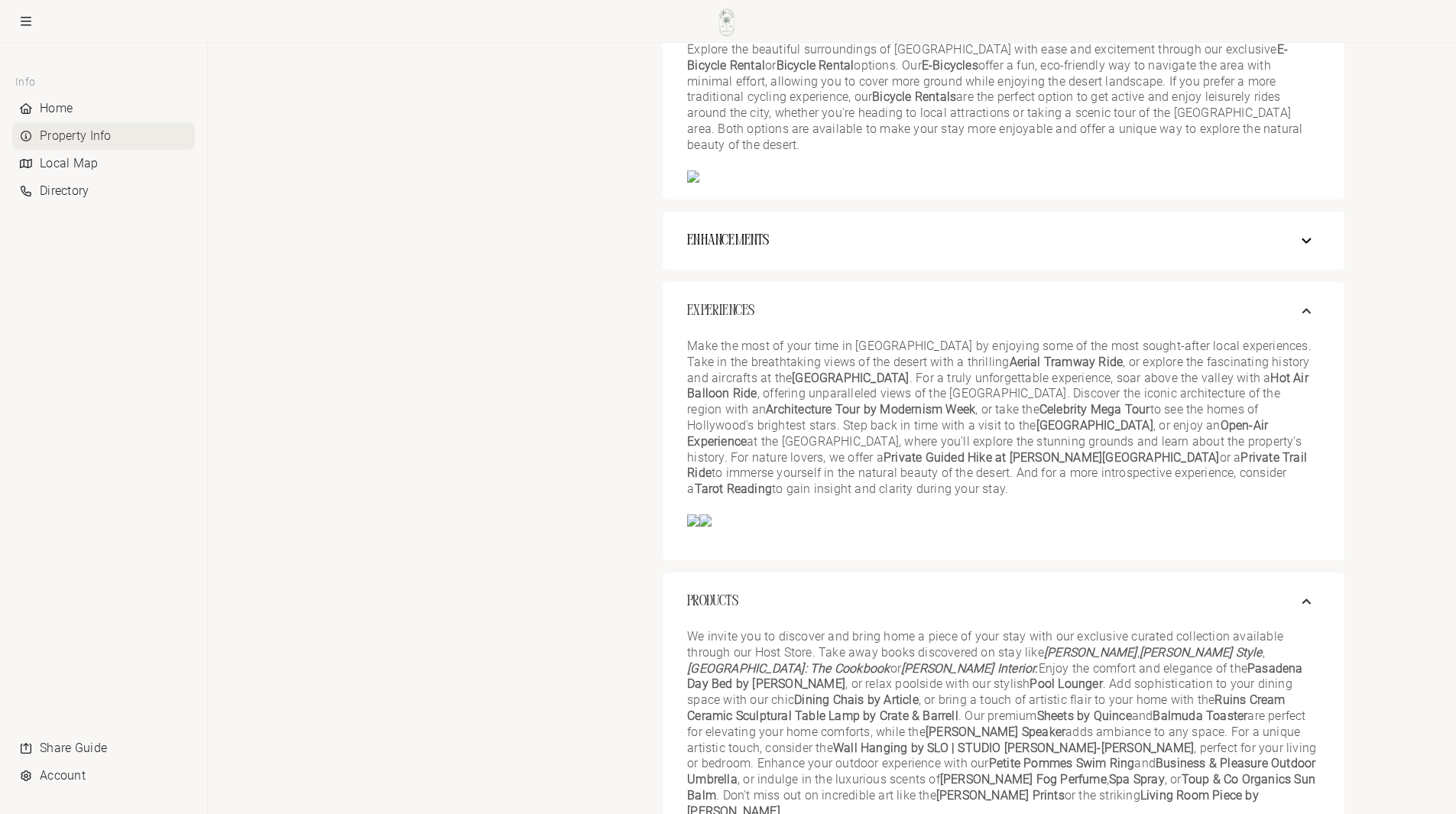
click at [758, 233] on span "Enhancements" at bounding box center [728, 240] width 82 height 19
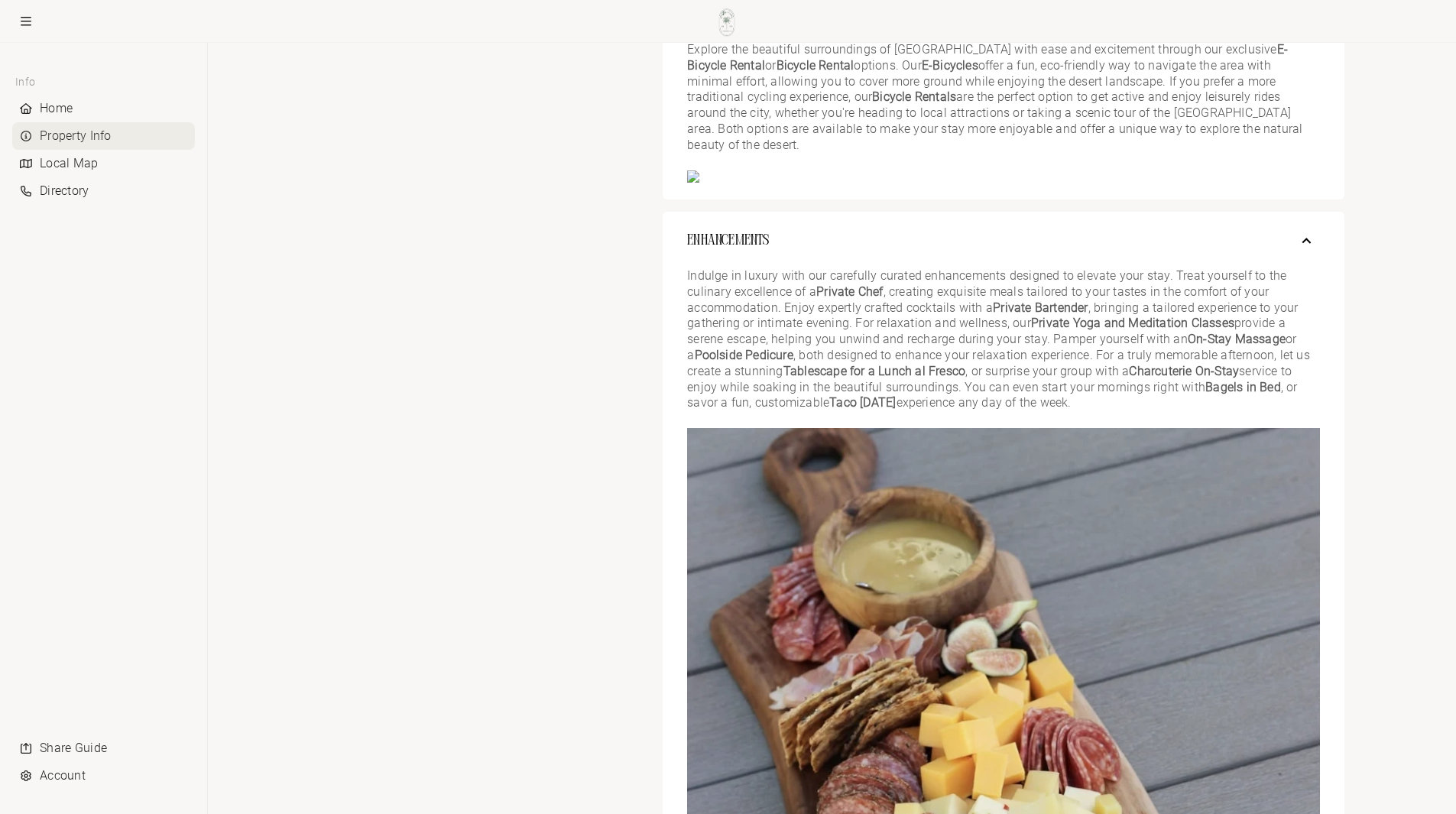
click at [758, 233] on span "Enhancements" at bounding box center [728, 240] width 82 height 19
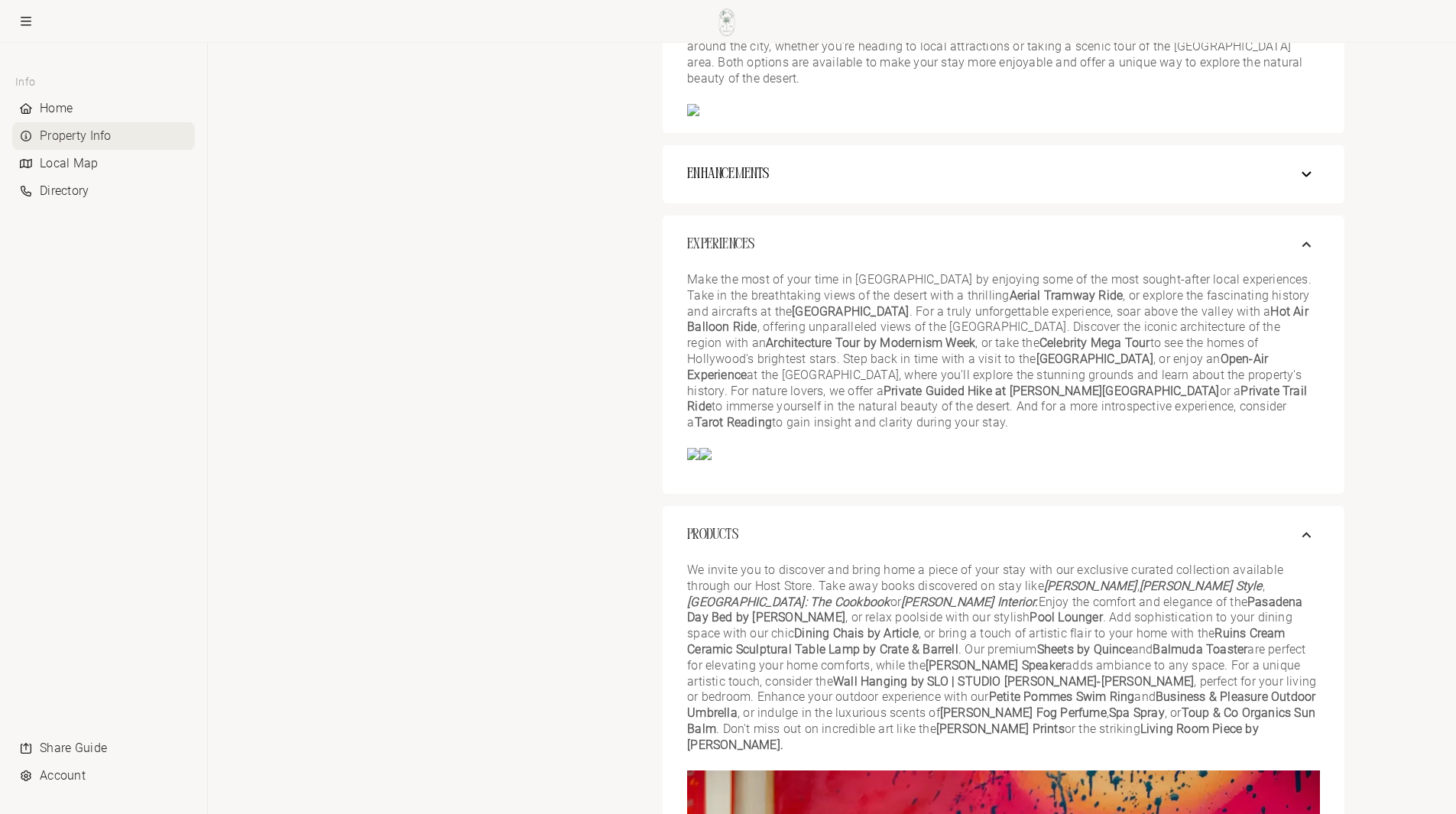
scroll to position [1681, 0]
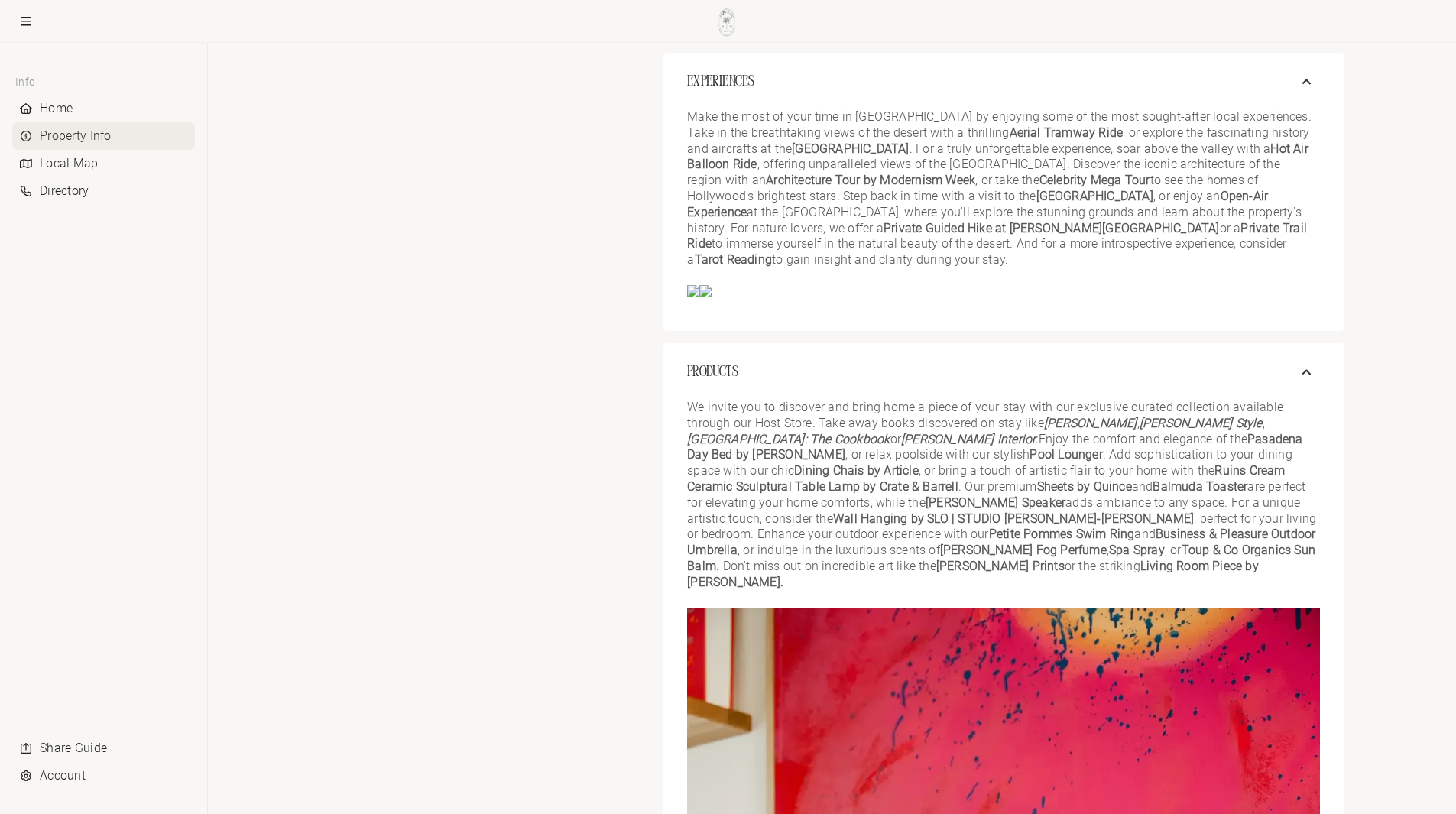
click at [877, 205] on p "Make the most of your time in [GEOGRAPHIC_DATA] by enjoying some of the most so…" at bounding box center [1003, 188] width 632 height 159
click at [871, 216] on p "Make the most of your time in [GEOGRAPHIC_DATA] by enjoying some of the most so…" at bounding box center [1003, 188] width 632 height 159
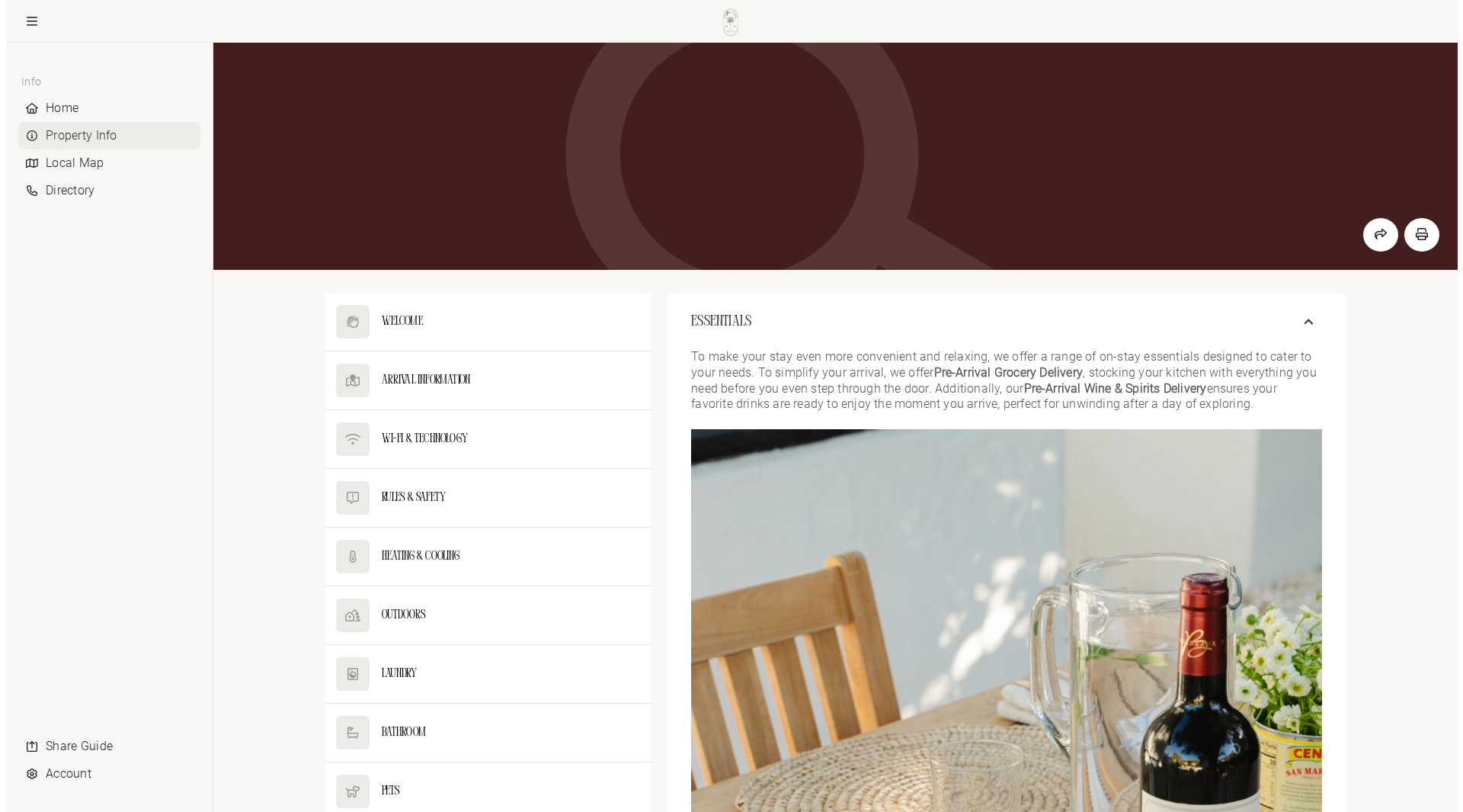
scroll to position [0, 0]
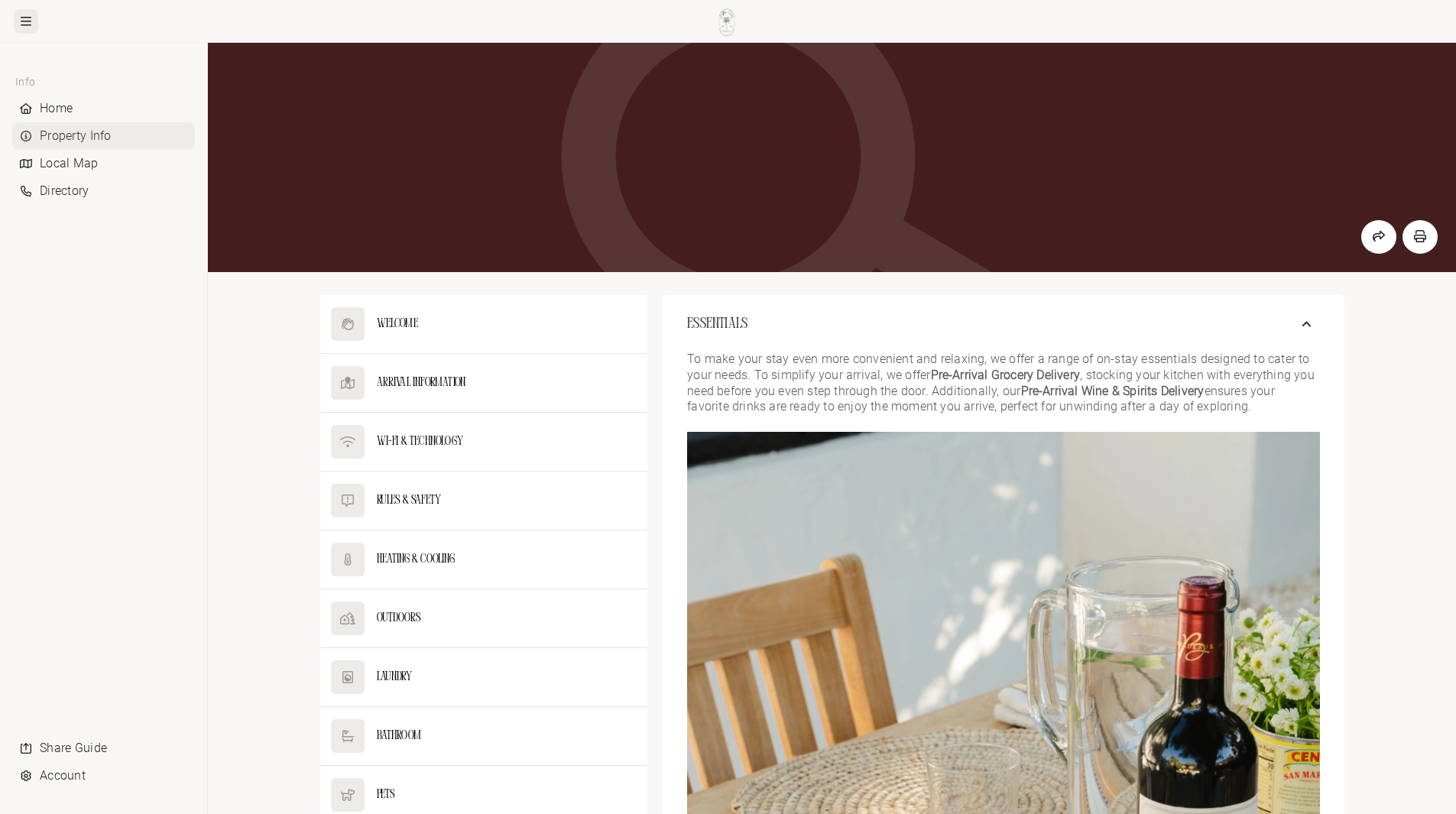
click at [23, 14] on button at bounding box center [25, 20] width 24 height 24
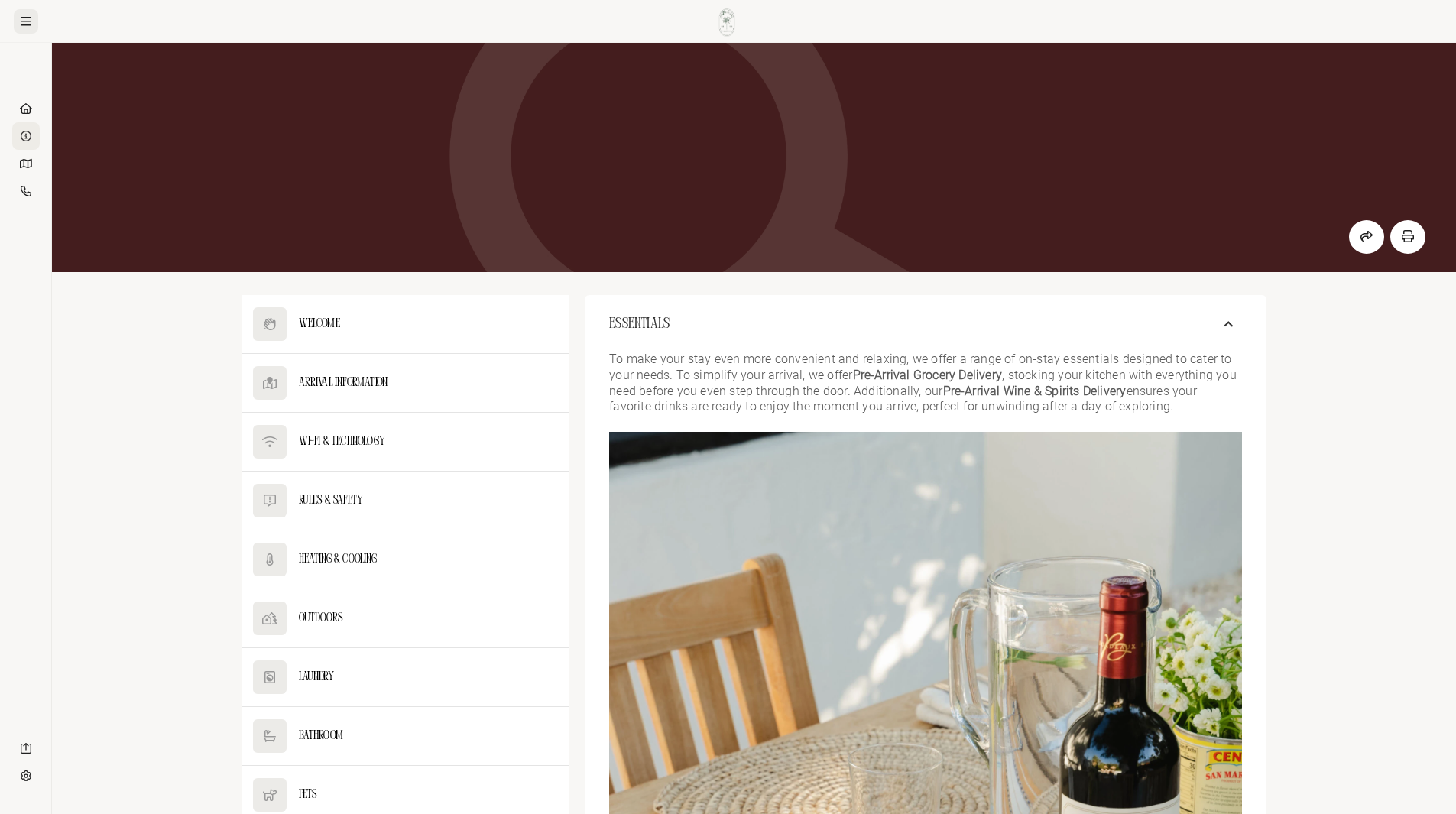
click at [23, 14] on button at bounding box center [25, 20] width 24 height 24
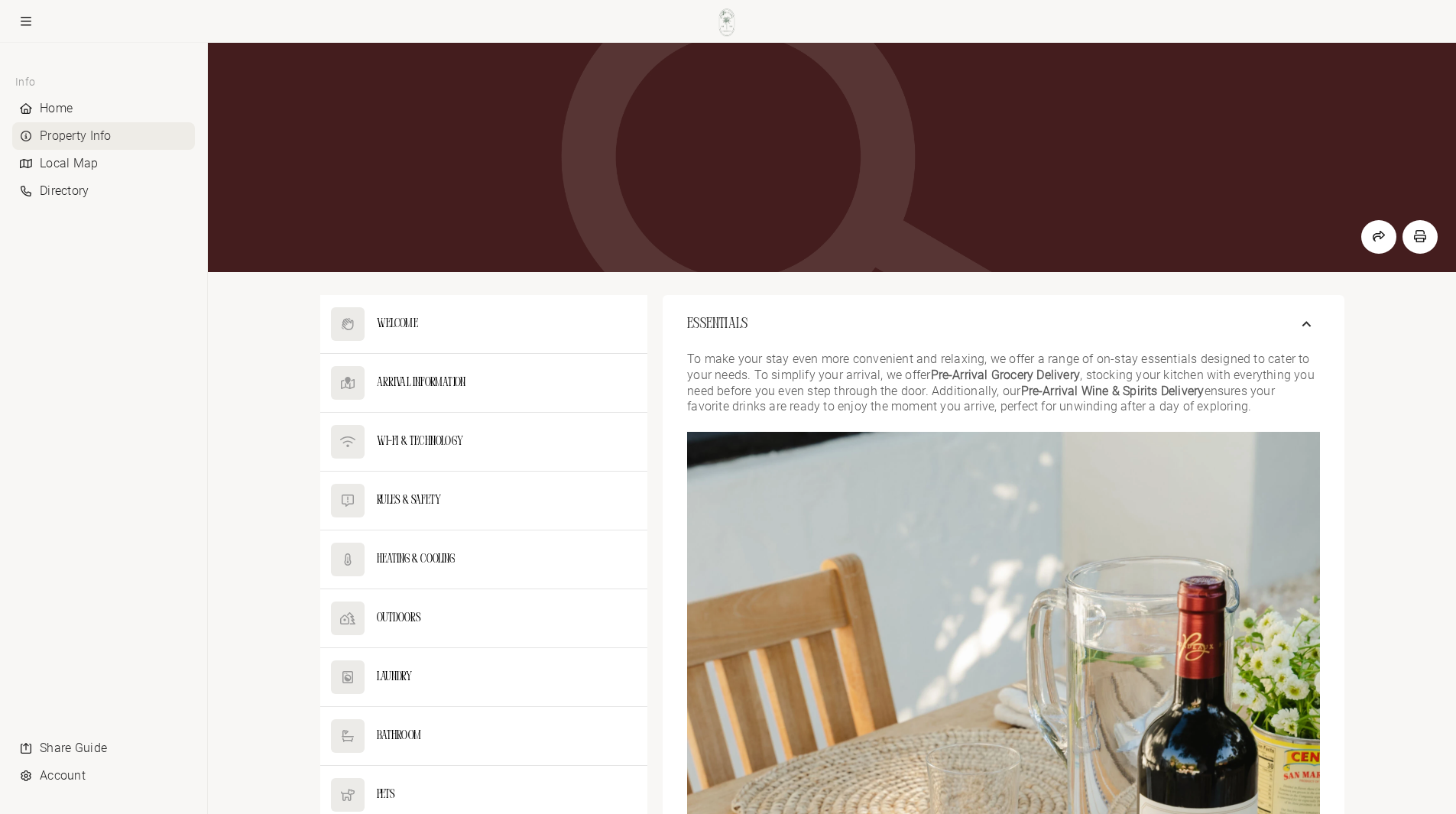
click at [34, 84] on div "Info Home Property Info Local Map Directory" at bounding box center [104, 135] width 183 height 137
click at [88, 772] on div "Account" at bounding box center [104, 775] width 183 height 27
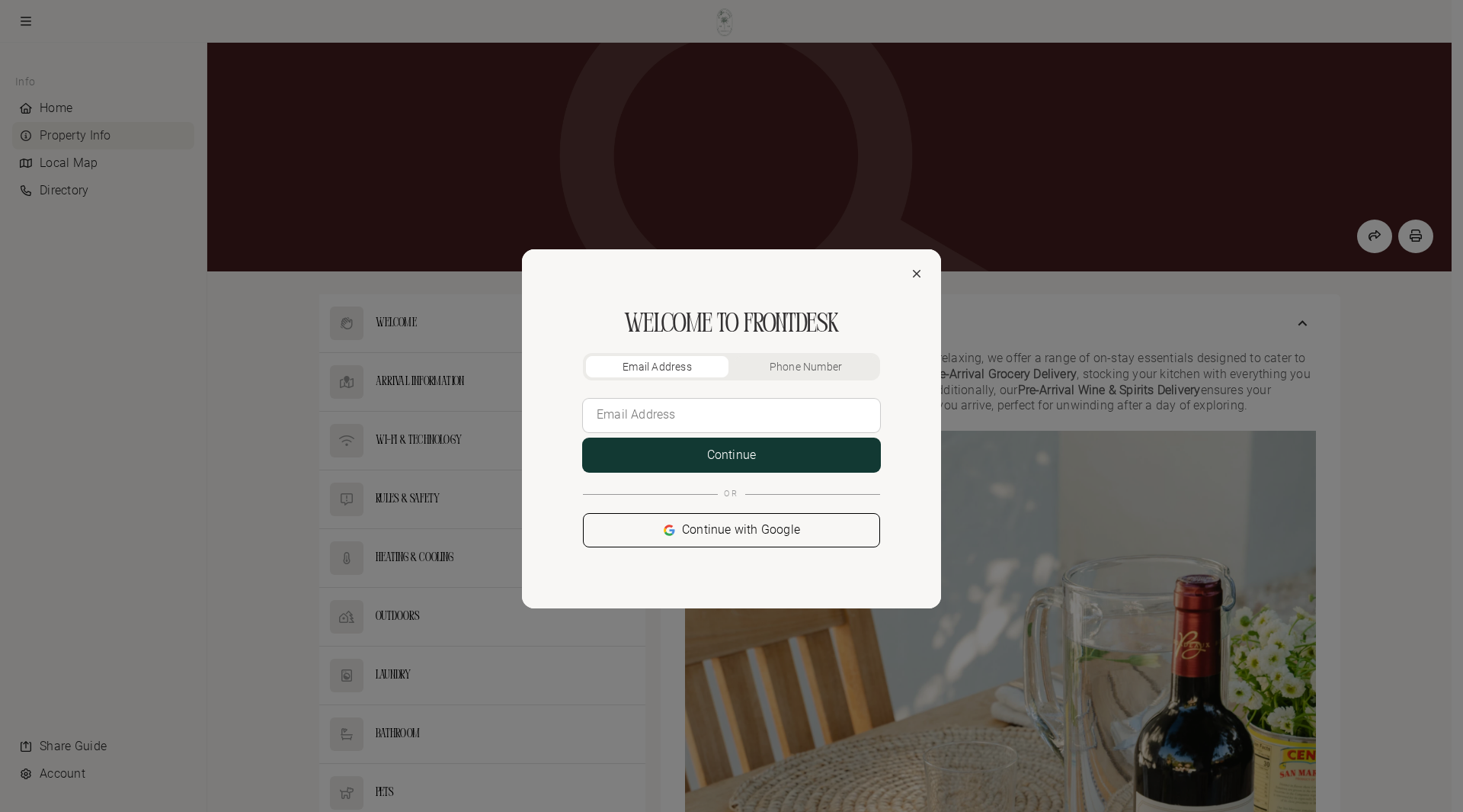
click at [737, 525] on button "Continue with Google" at bounding box center [732, 530] width 297 height 34
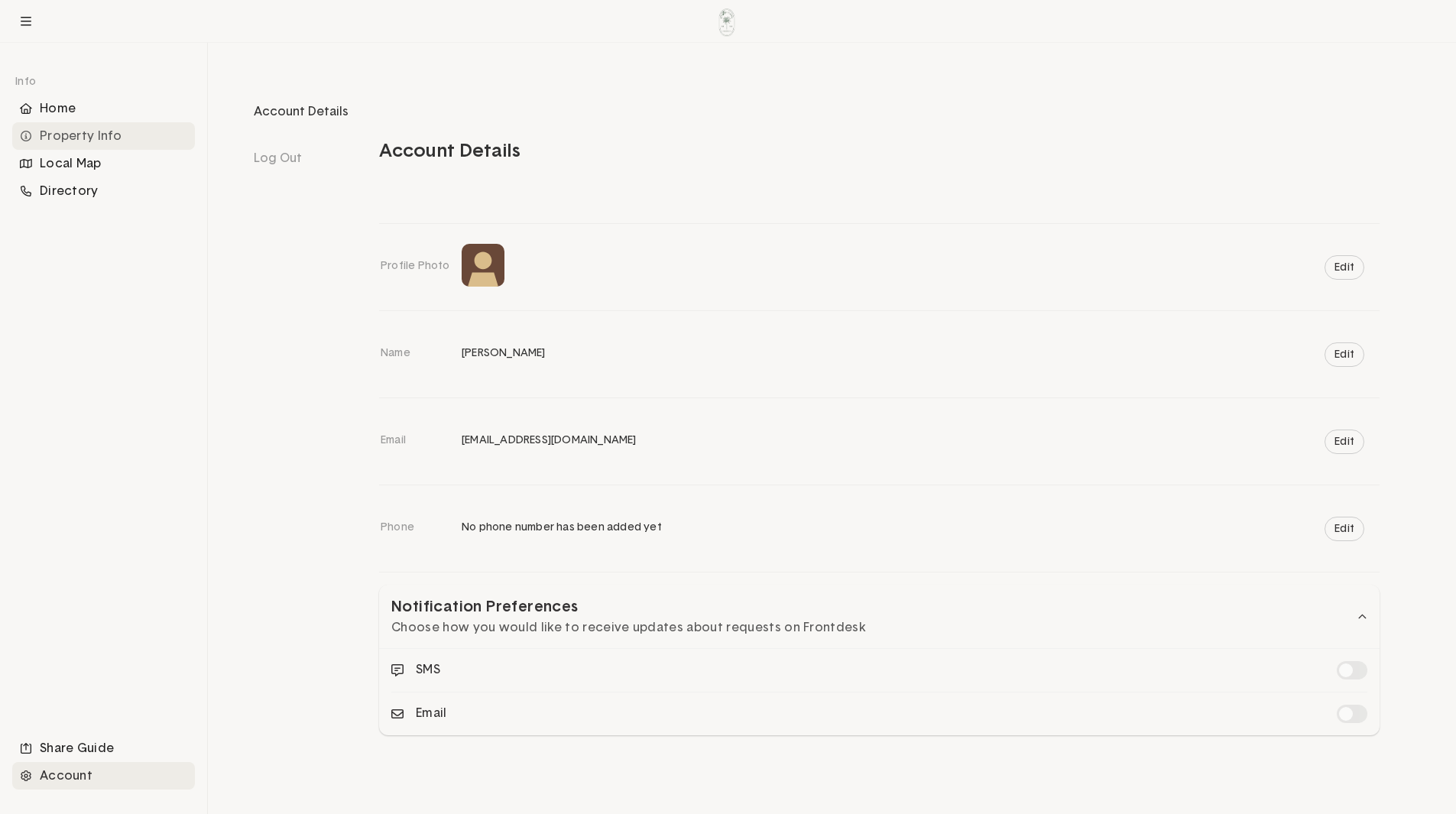
click at [71, 125] on div "Property Info" at bounding box center [104, 136] width 183 height 27
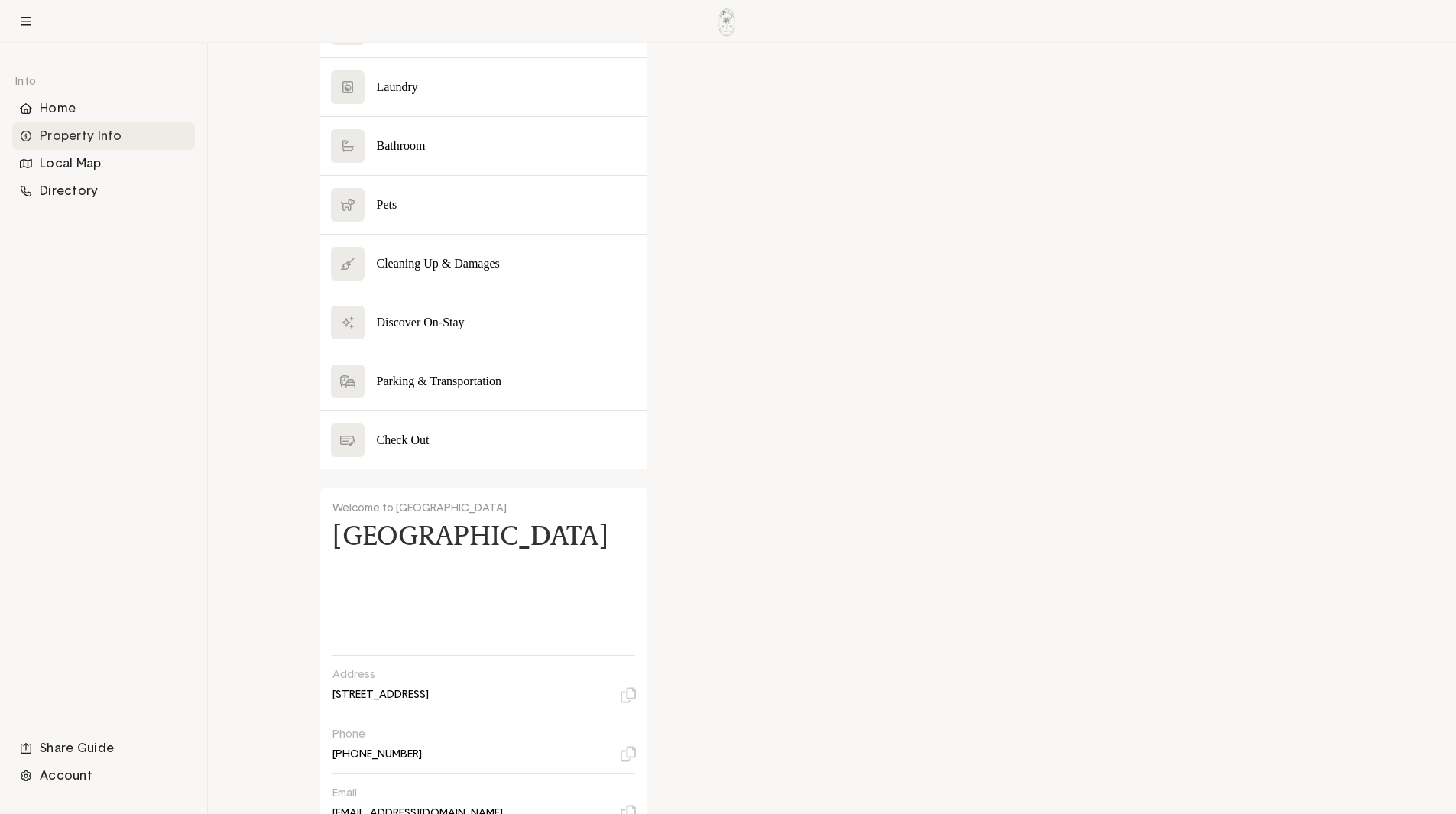
scroll to position [516, 0]
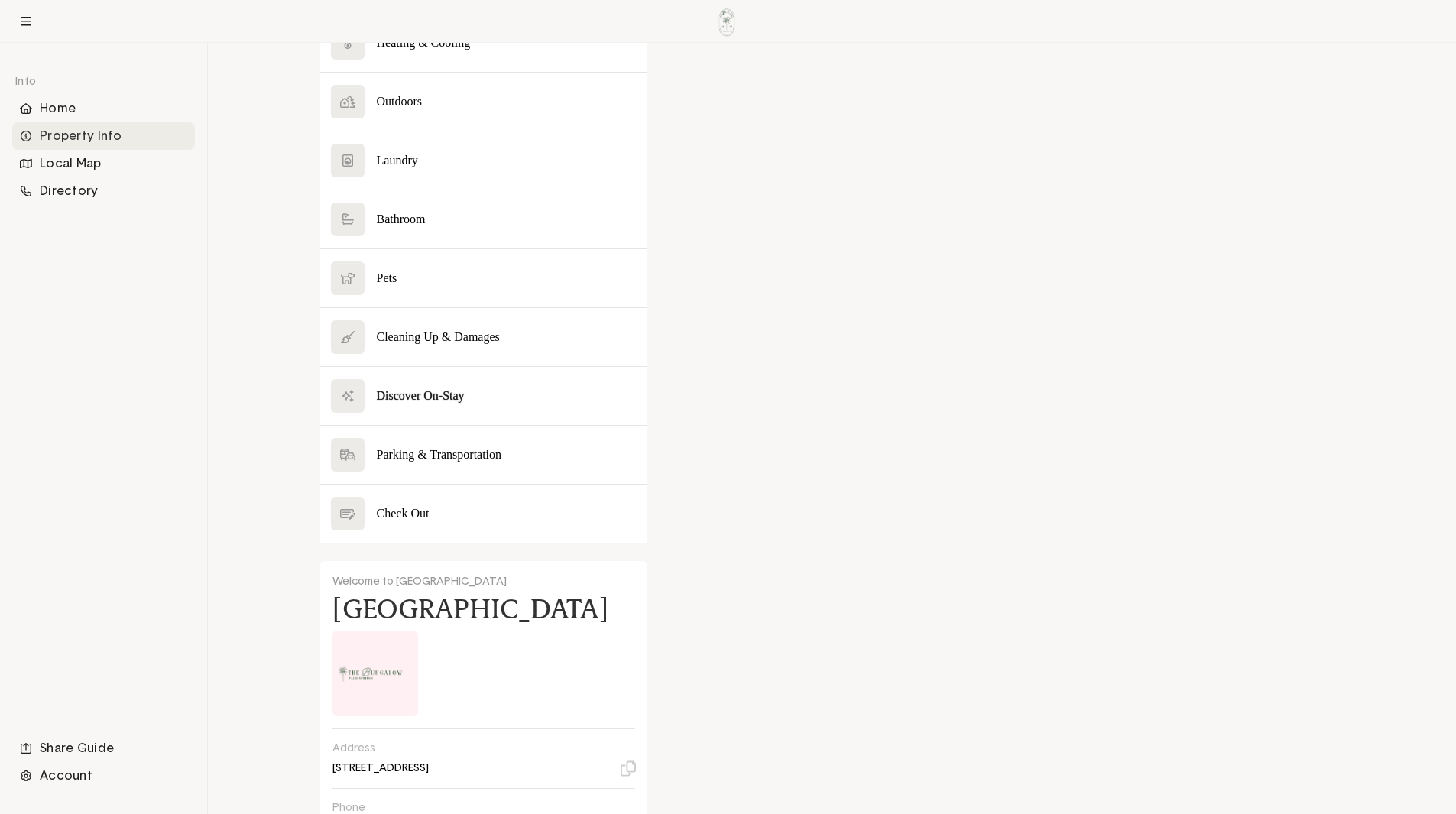
click at [428, 399] on button at bounding box center [483, 396] width 328 height 58
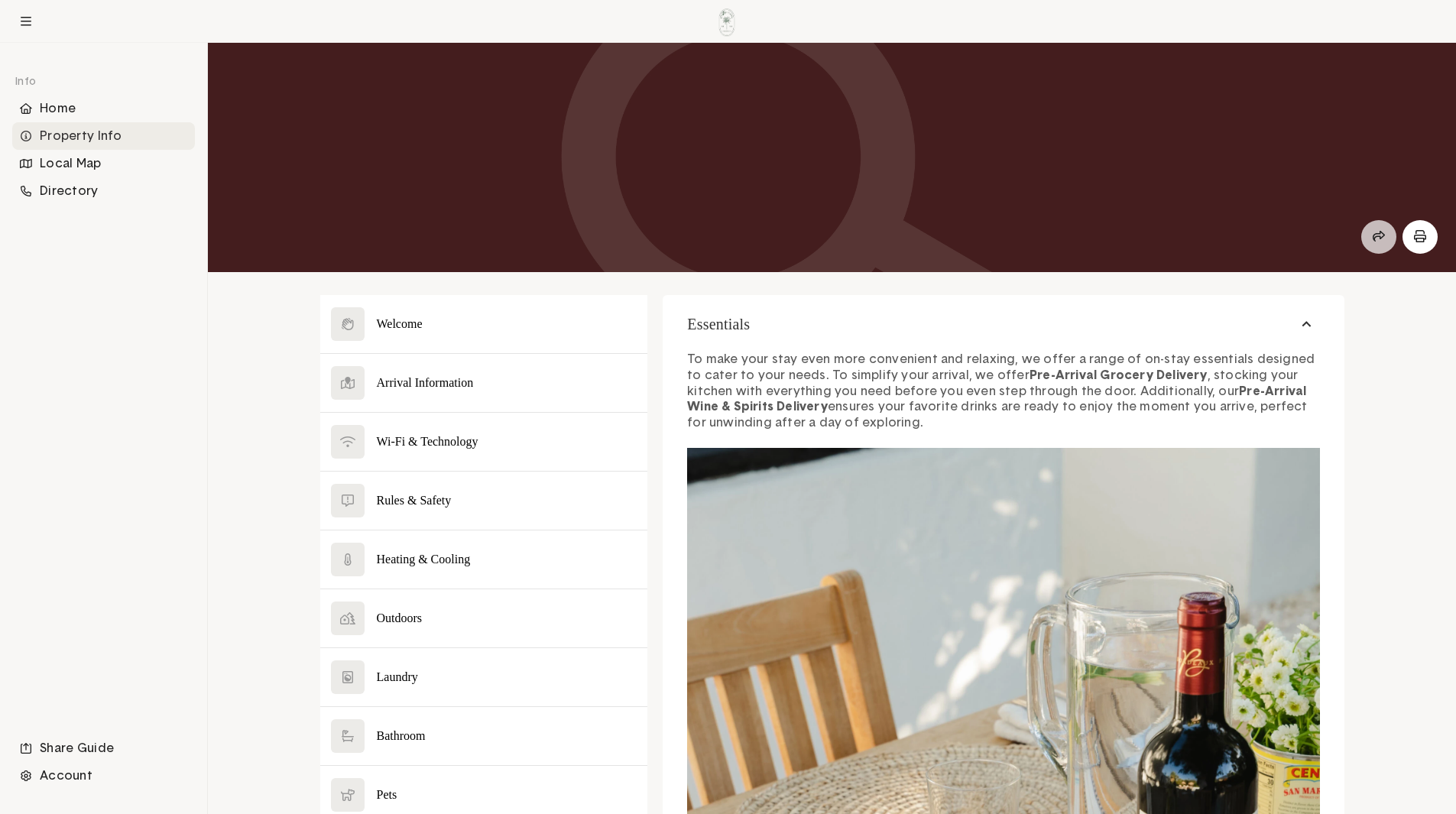
click at [1363, 233] on button at bounding box center [1378, 236] width 35 height 34
click at [24, 15] on button at bounding box center [25, 20] width 24 height 24
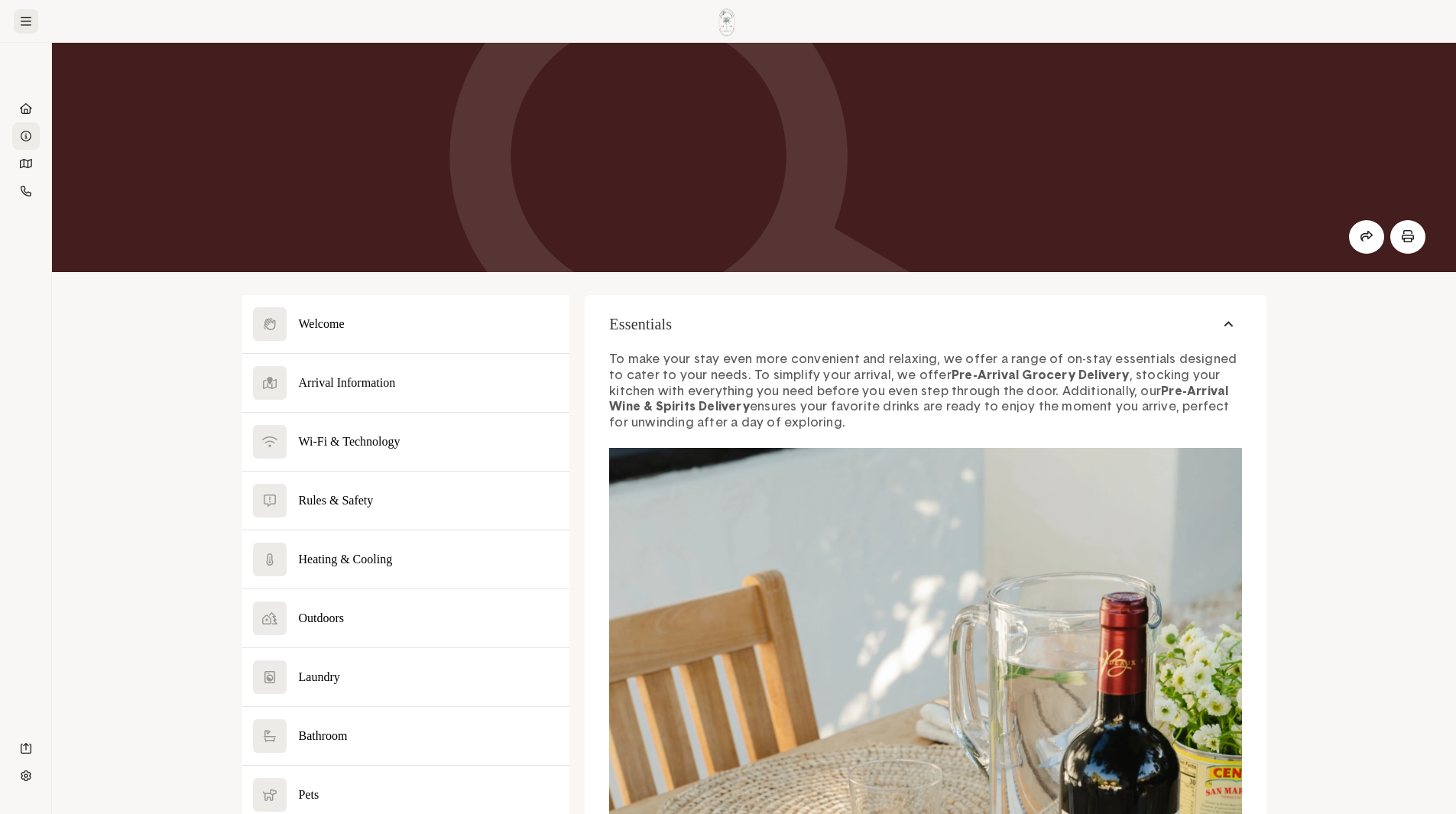
click at [24, 15] on button at bounding box center [25, 20] width 24 height 24
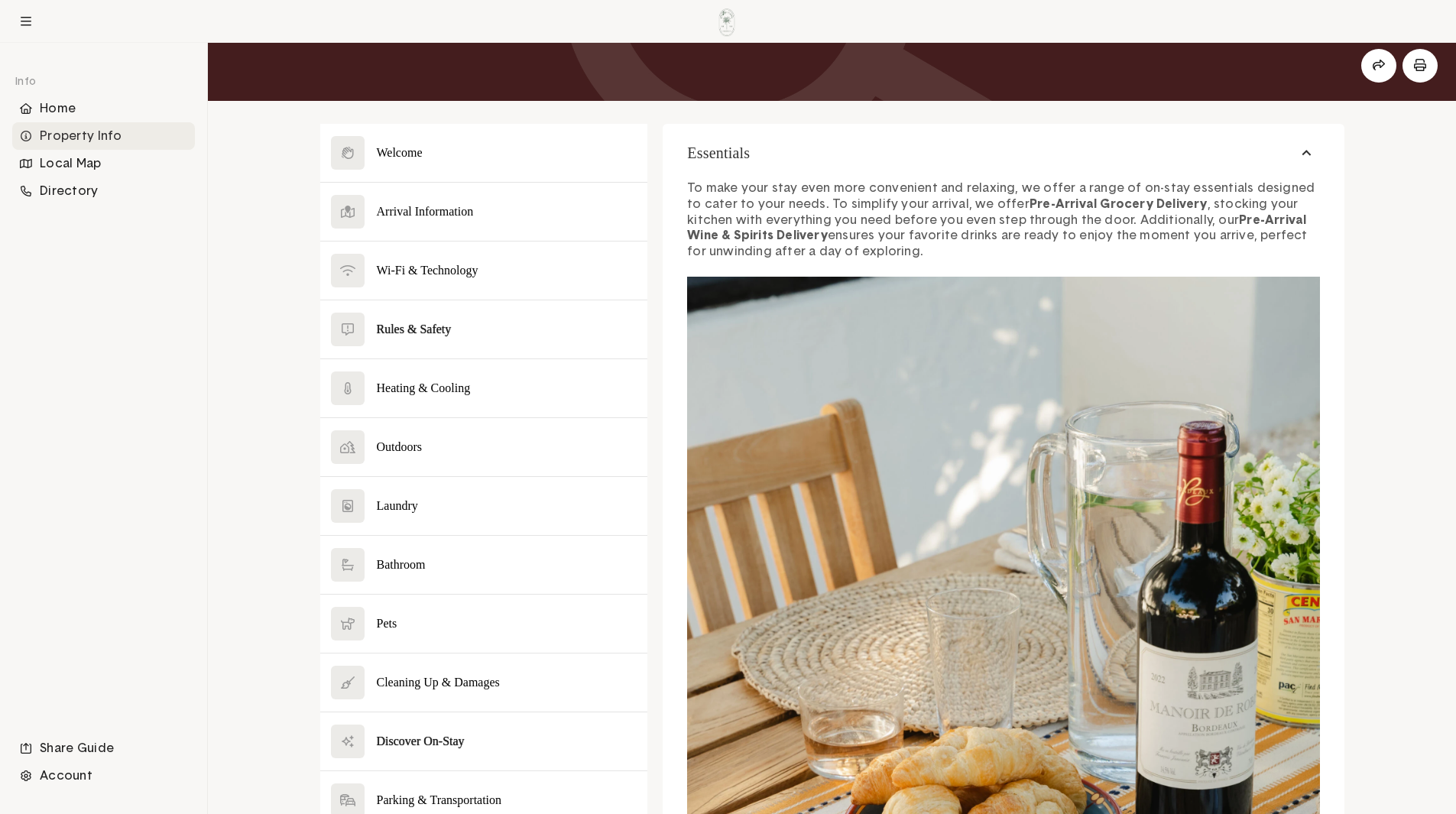
scroll to position [230, 0]
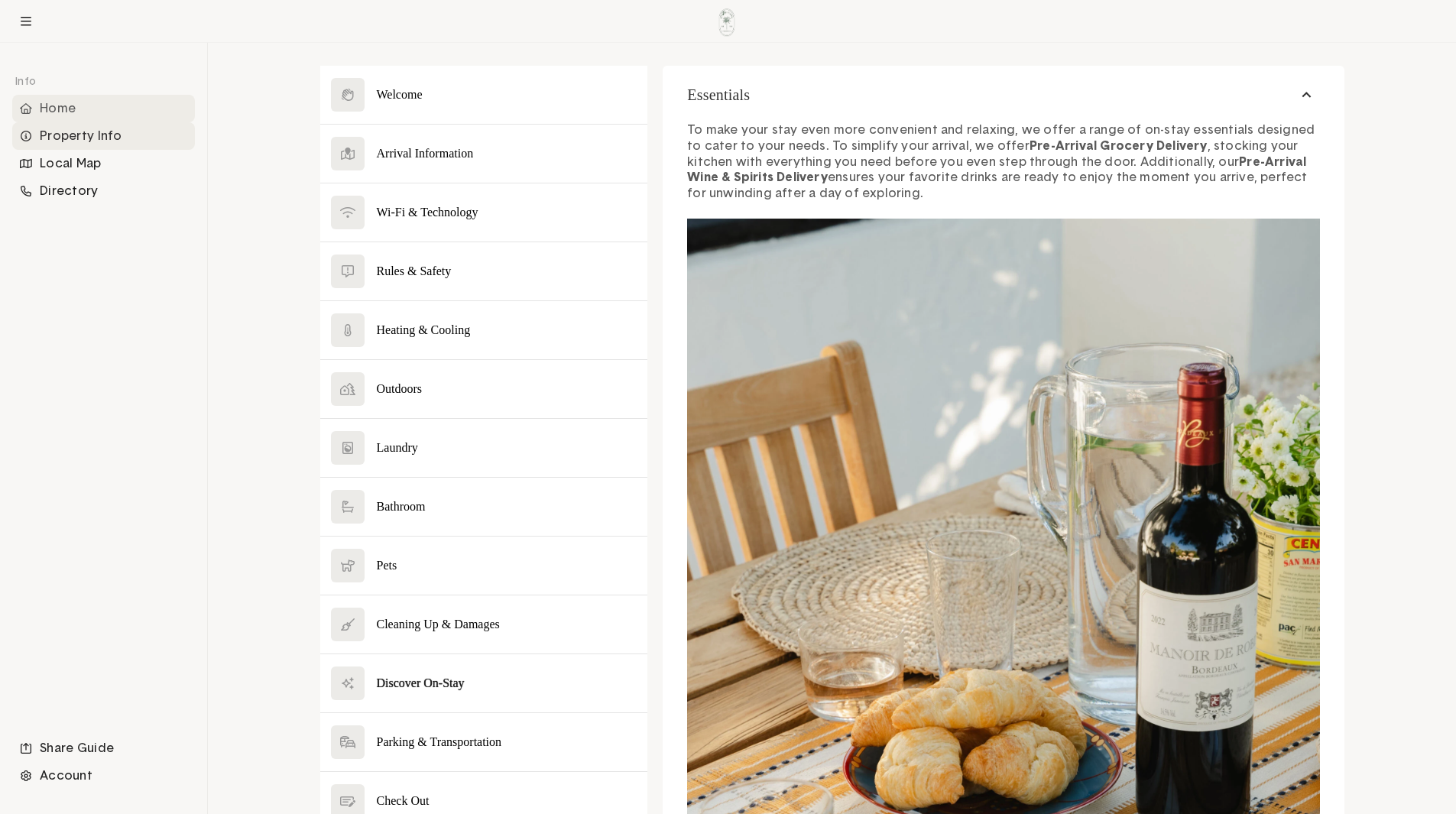
click at [77, 113] on div "Home" at bounding box center [104, 108] width 183 height 27
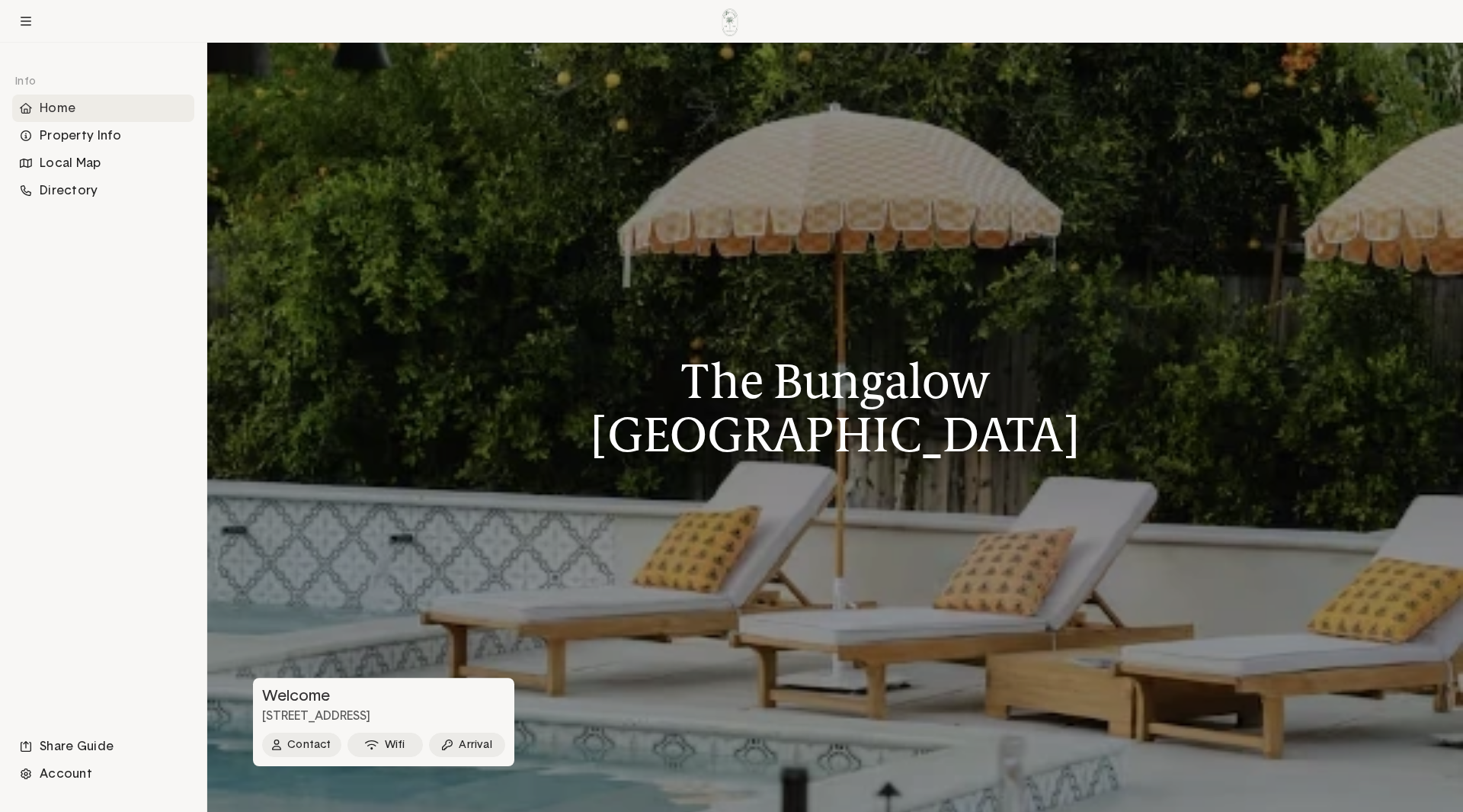
click at [406, 716] on p "[STREET_ADDRESS]" at bounding box center [383, 716] width 261 height 16
copy p "[STREET_ADDRESS]"
